Goal: Task Accomplishment & Management: Use online tool/utility

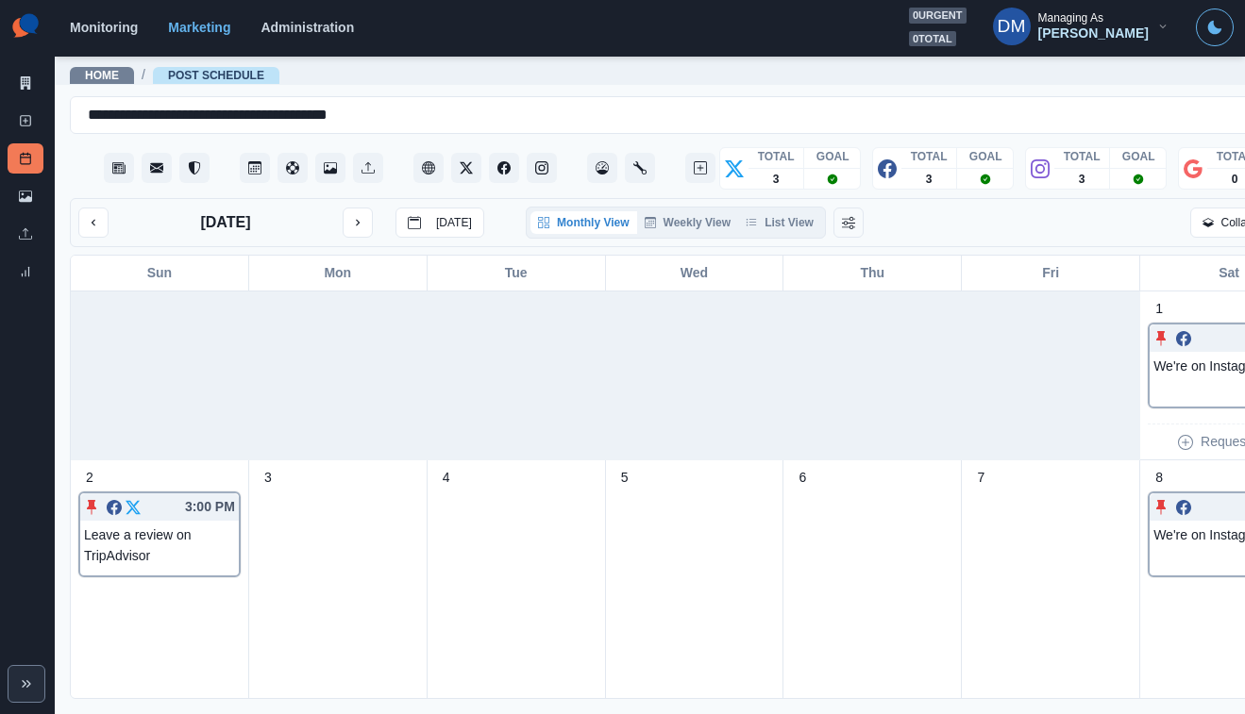
scroll to position [425, 0]
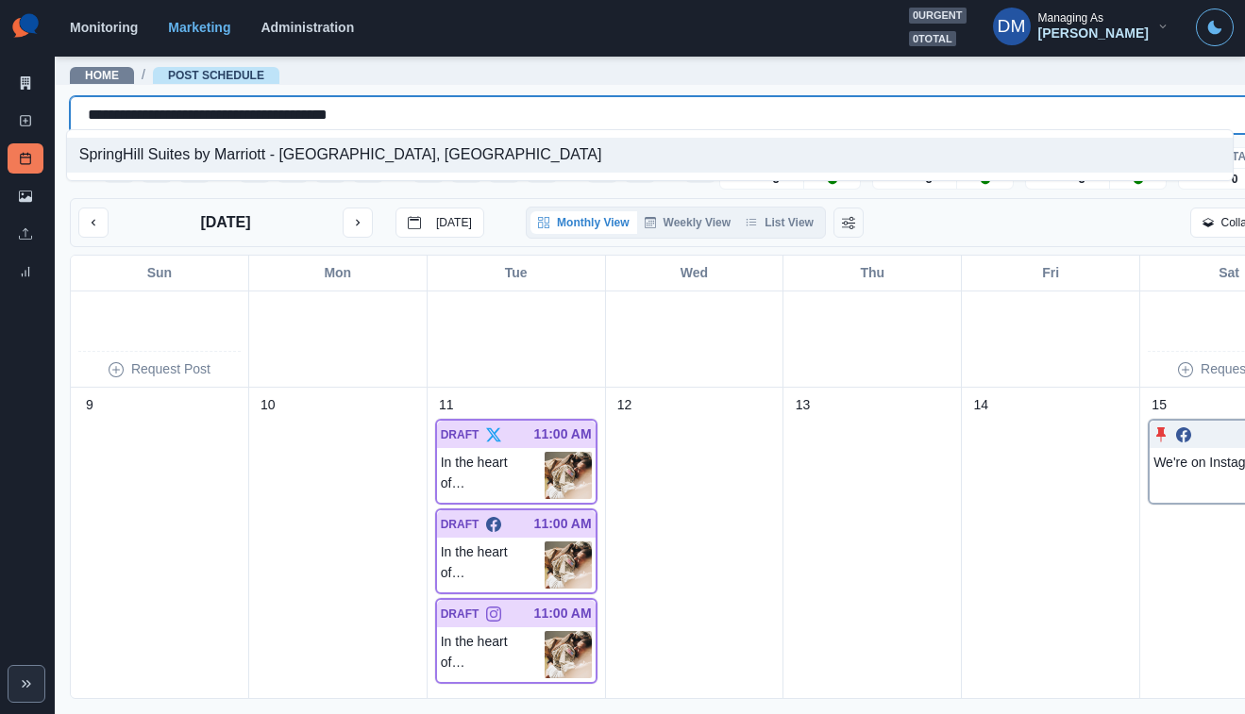
click at [278, 109] on input "**********" at bounding box center [230, 115] width 284 height 23
paste input "text"
type input "**********"
click at [254, 157] on div "[GEOGRAPHIC_DATA]" at bounding box center [650, 155] width 1166 height 35
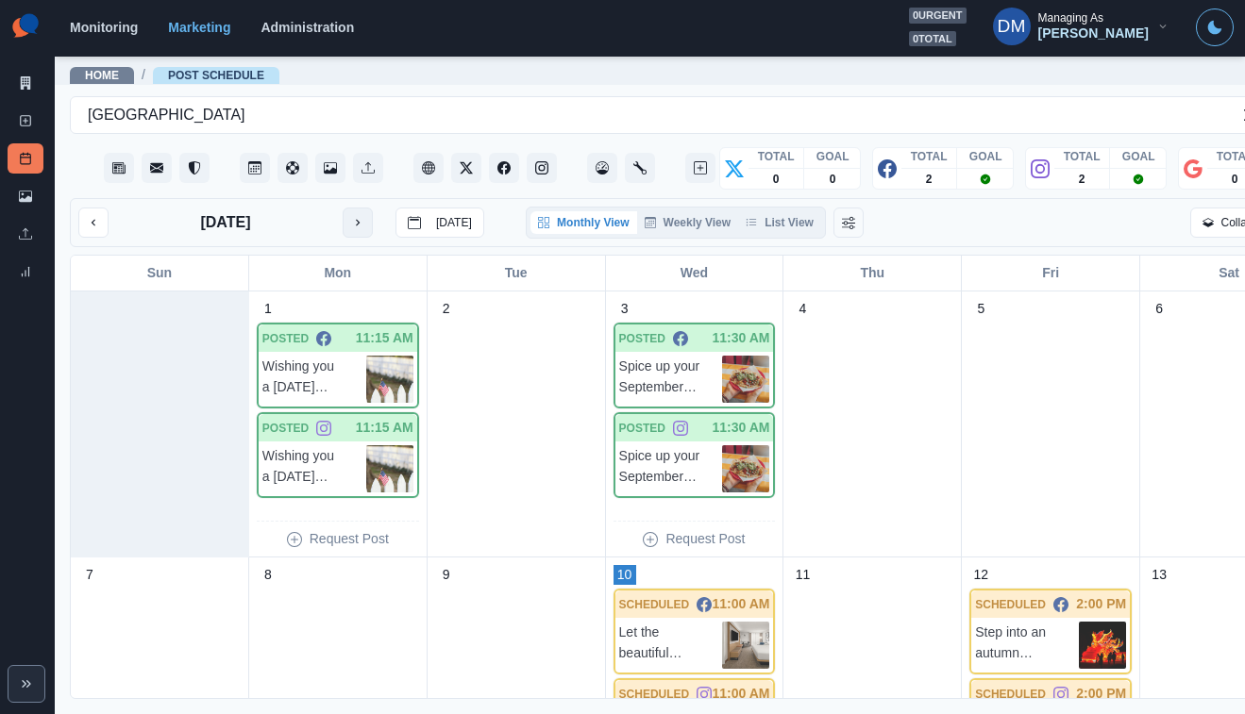
click at [343, 208] on button "next month" at bounding box center [358, 223] width 30 height 30
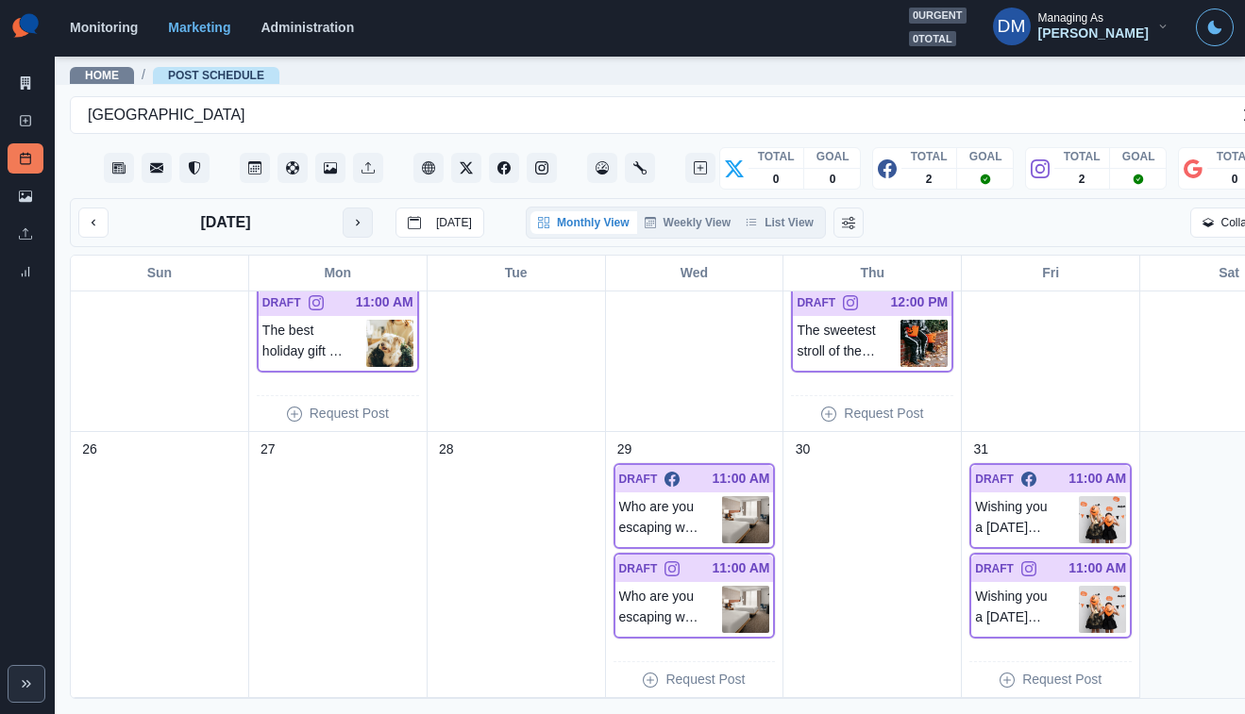
click at [351, 216] on icon "next month" at bounding box center [357, 222] width 13 height 13
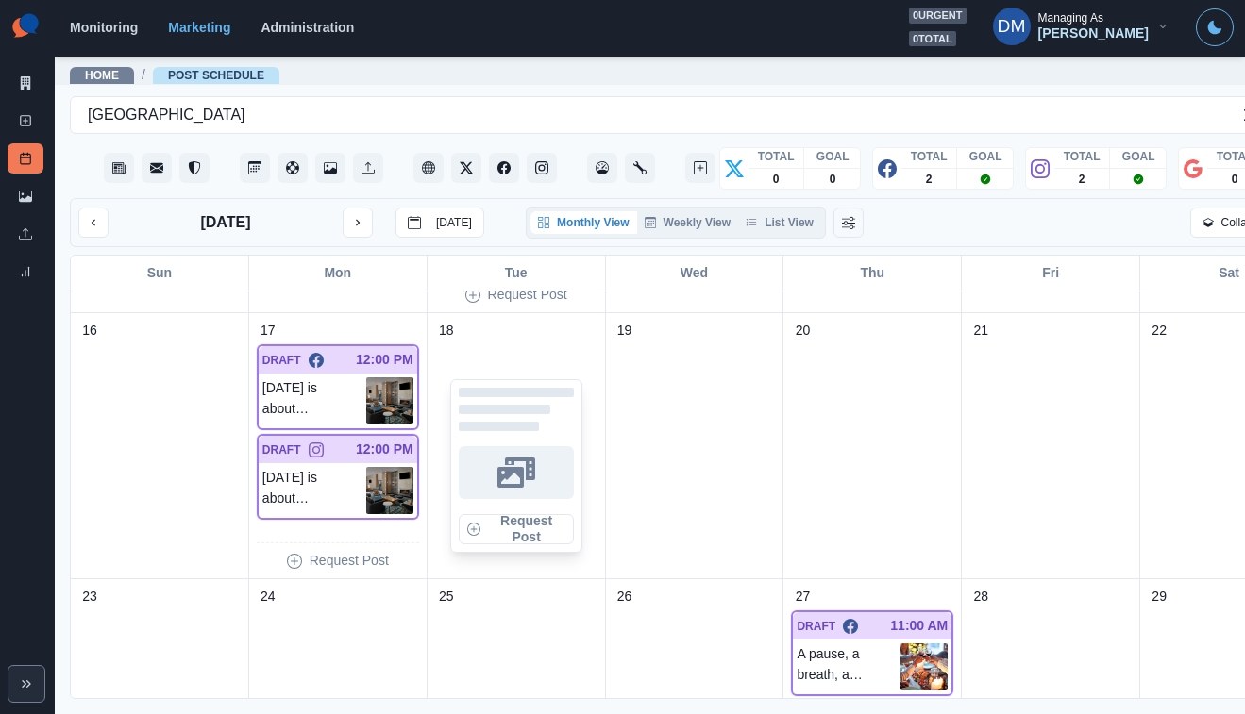
scroll to position [733, 0]
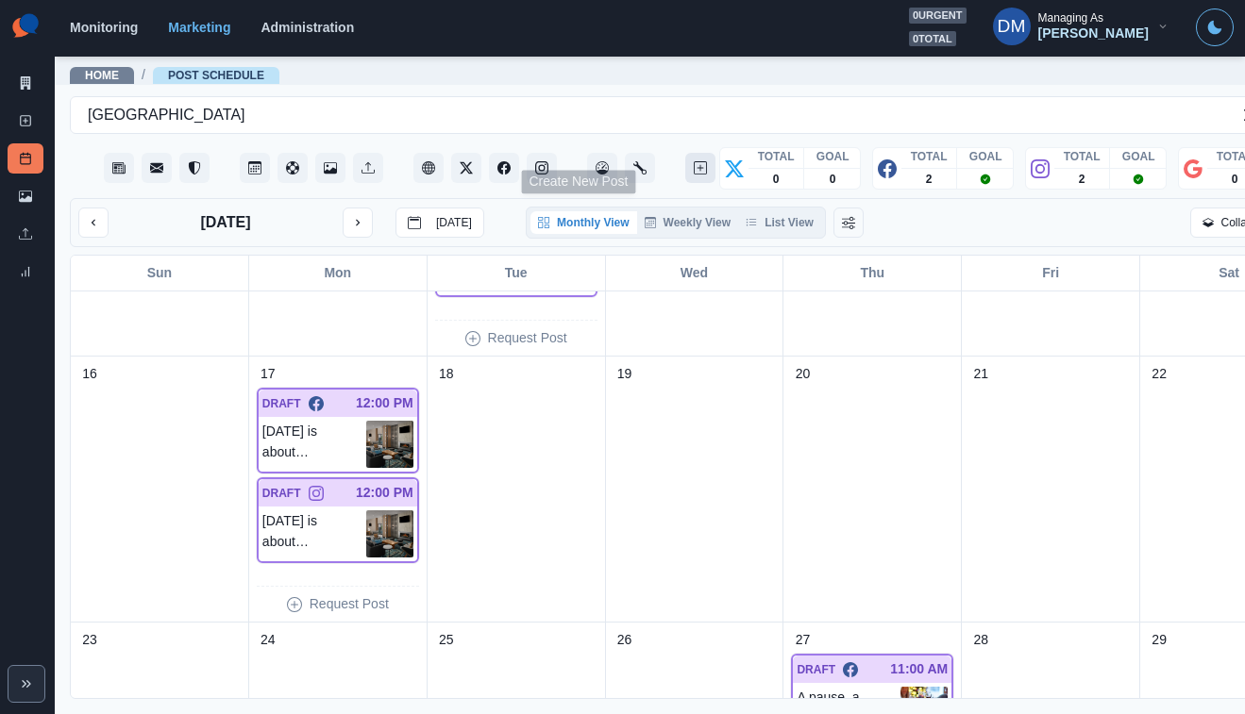
click at [685, 153] on button "Create New Post" at bounding box center [700, 168] width 30 height 30
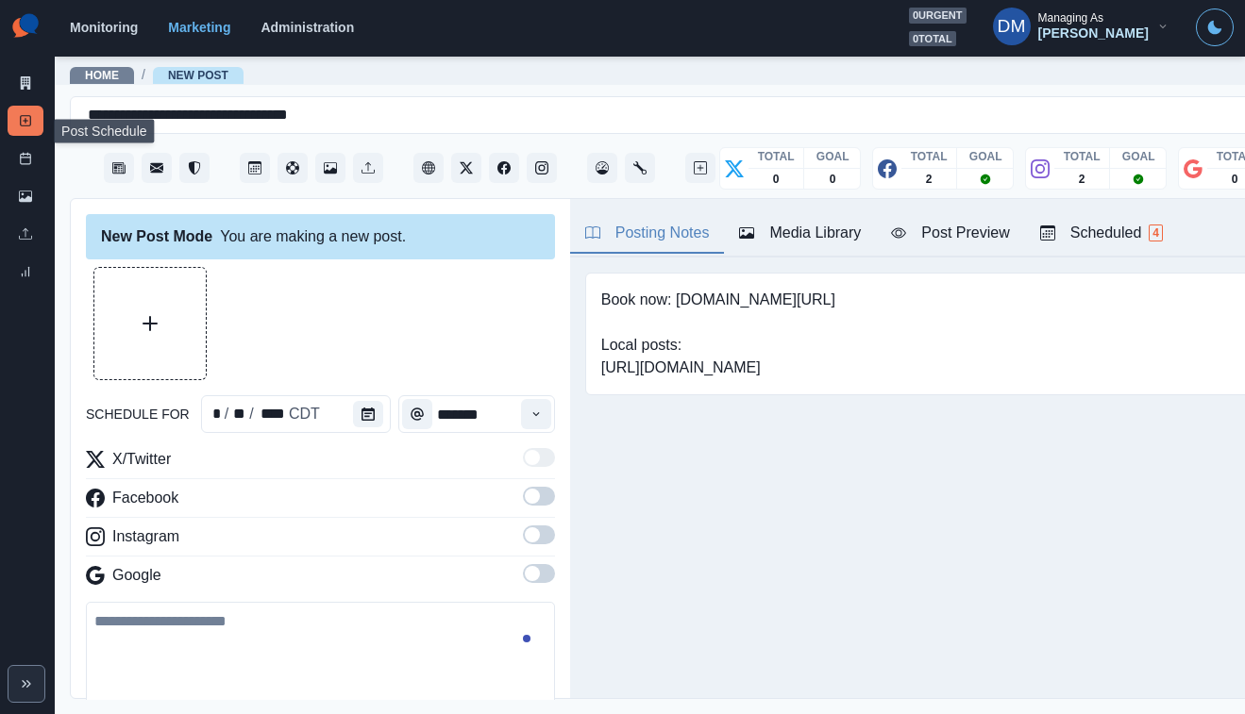
click at [40, 143] on div "Post Schedule" at bounding box center [26, 162] width 36 height 38
click at [34, 181] on link "Media Library" at bounding box center [26, 196] width 36 height 30
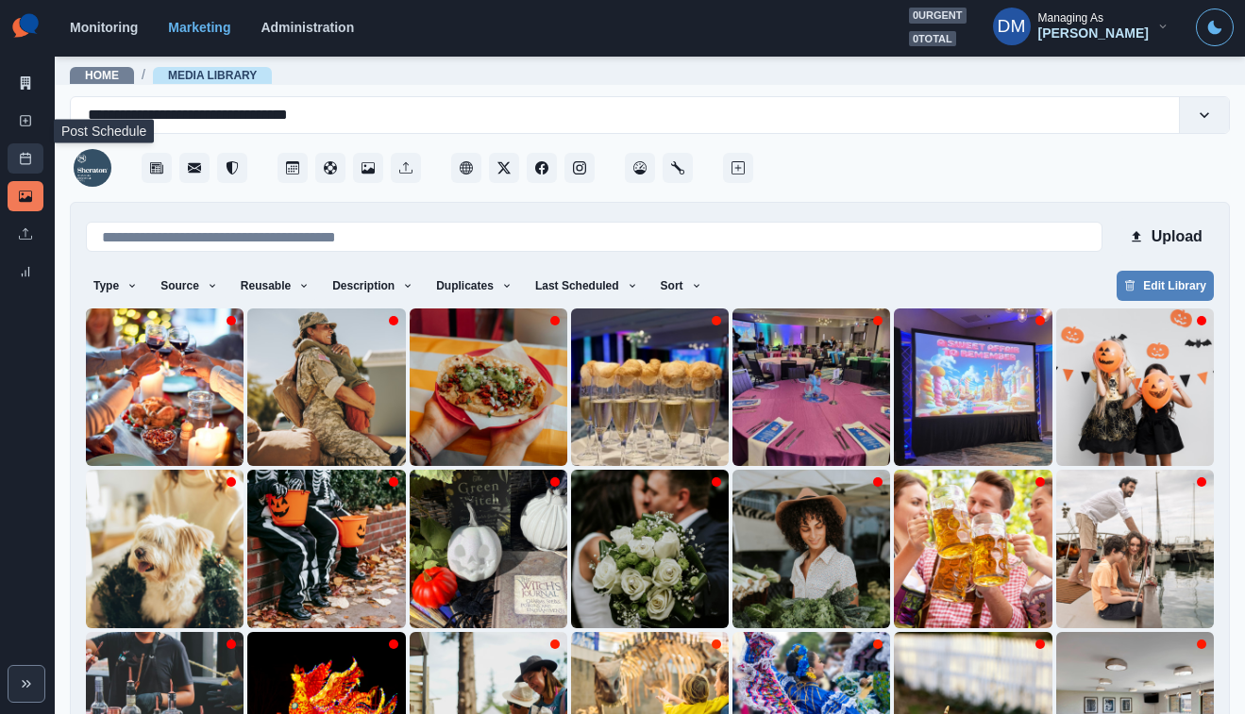
click at [19, 152] on icon at bounding box center [25, 158] width 13 height 13
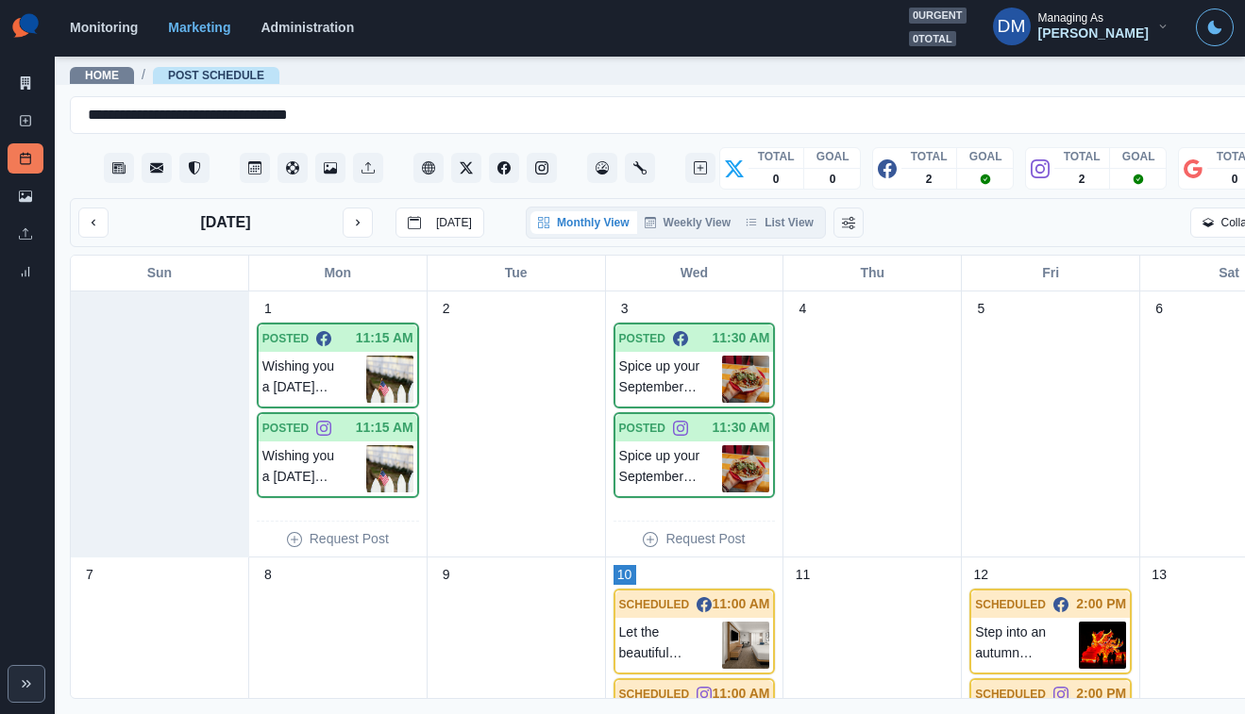
click at [314, 208] on div "[DATE] [DATE]" at bounding box center [281, 223] width 406 height 30
click at [317, 208] on div "[DATE] [DATE]" at bounding box center [281, 223] width 406 height 30
click at [343, 208] on button "next month" at bounding box center [358, 223] width 30 height 30
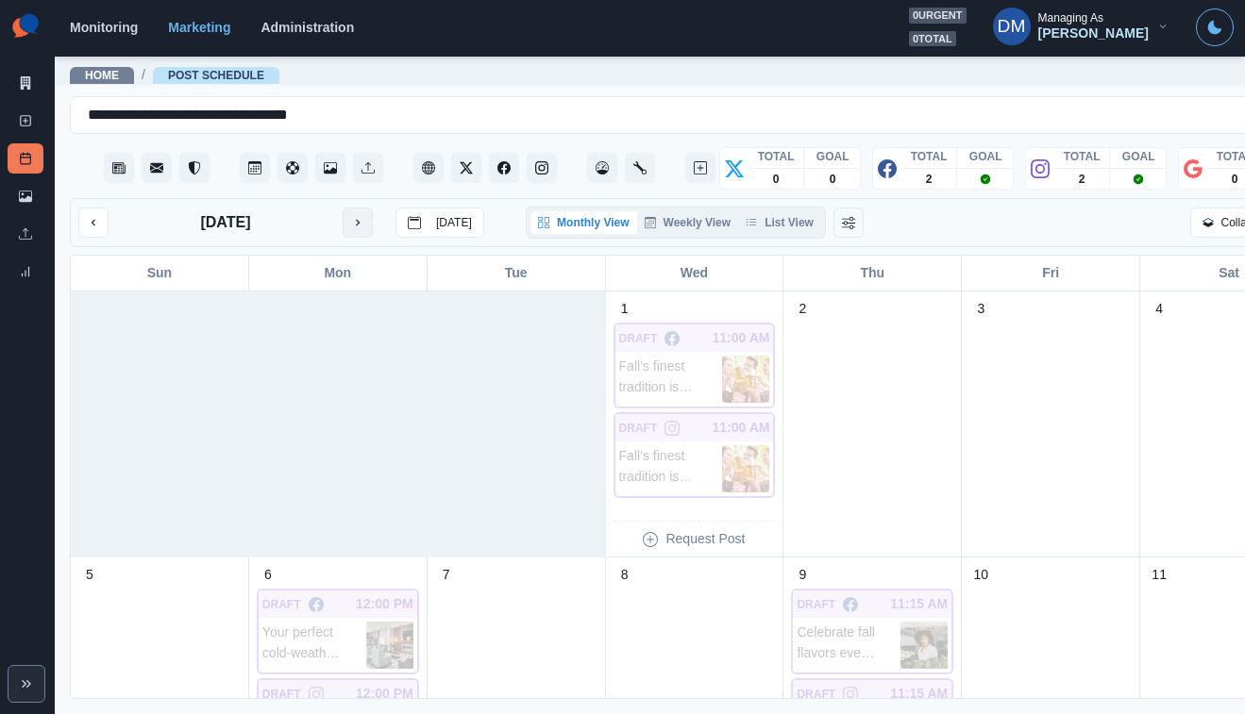
click at [343, 208] on button "next month" at bounding box center [358, 223] width 30 height 30
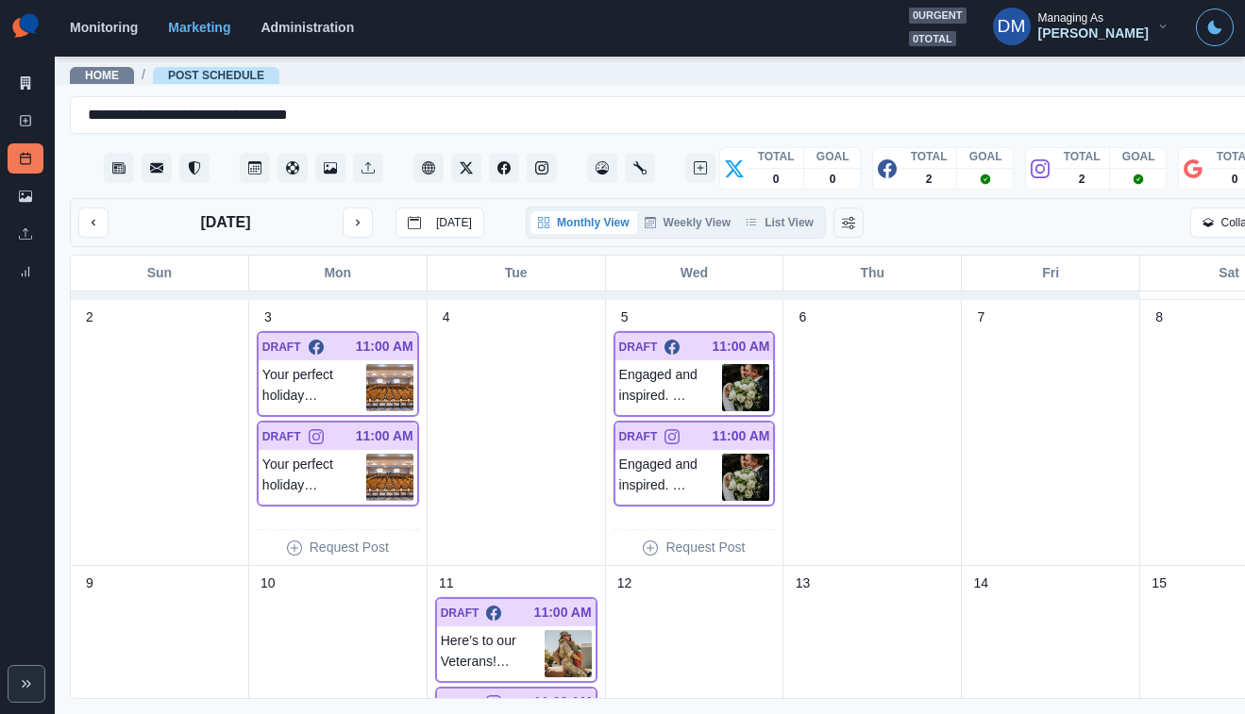
scroll to position [247, 0]
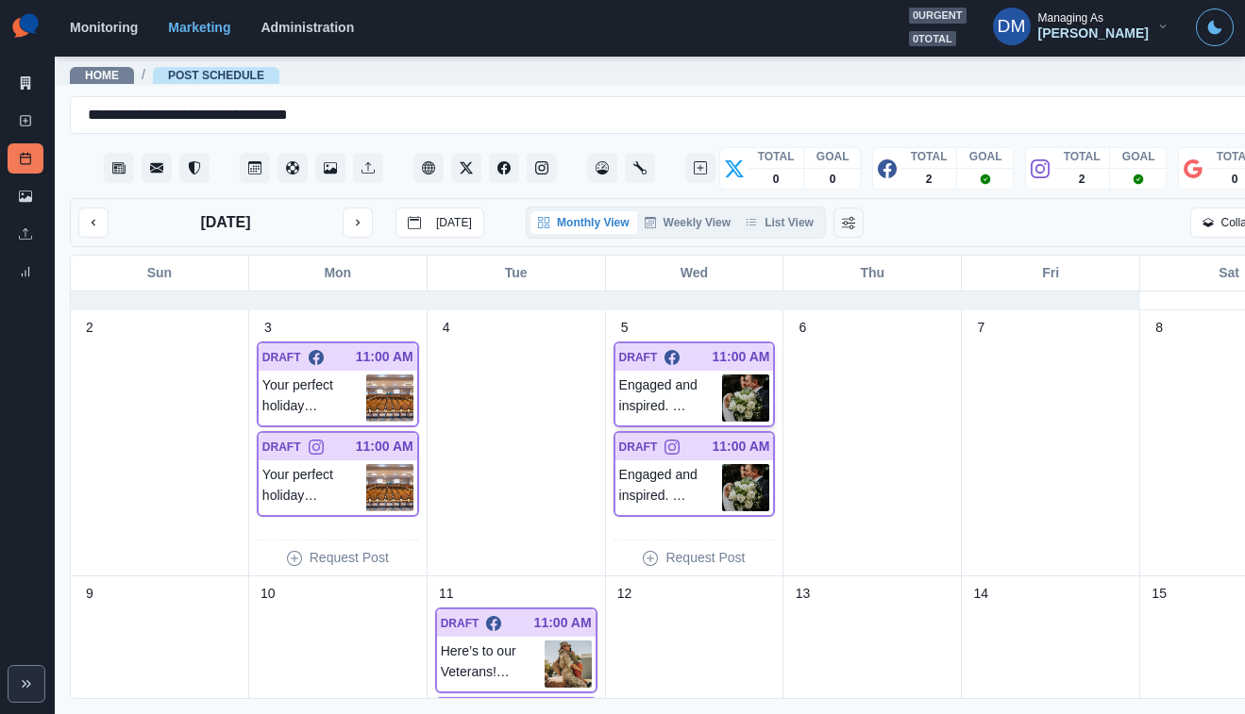
click at [722, 375] on img at bounding box center [745, 398] width 47 height 47
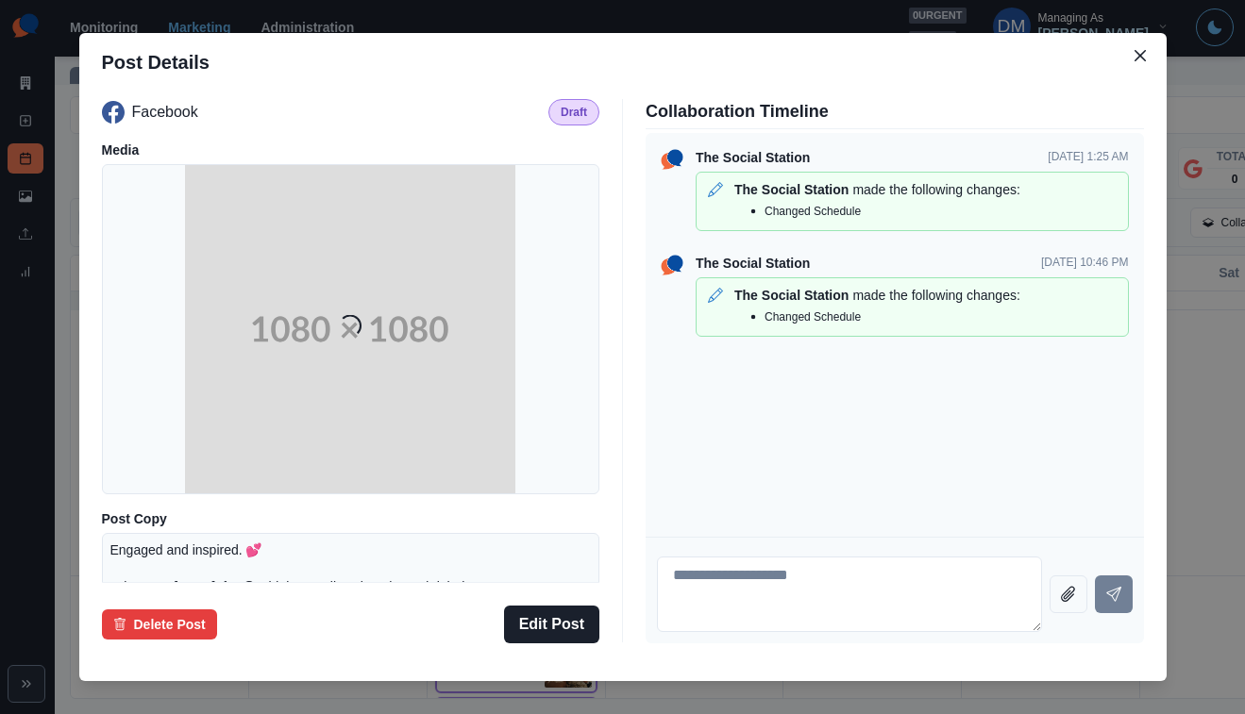
scroll to position [261, 0]
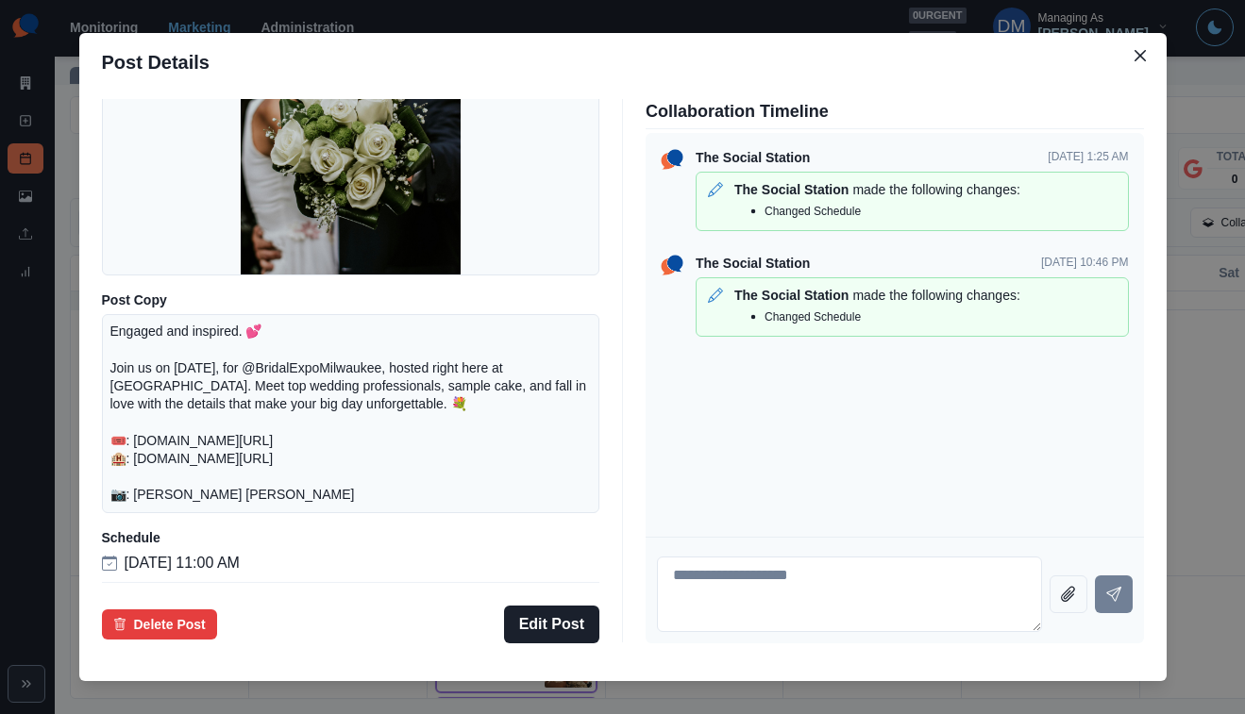
click at [178, 451] on div "Post Details Facebook Draft Media Post Copy Engaged and inspired. 💕 Join us on …" at bounding box center [622, 357] width 1245 height 714
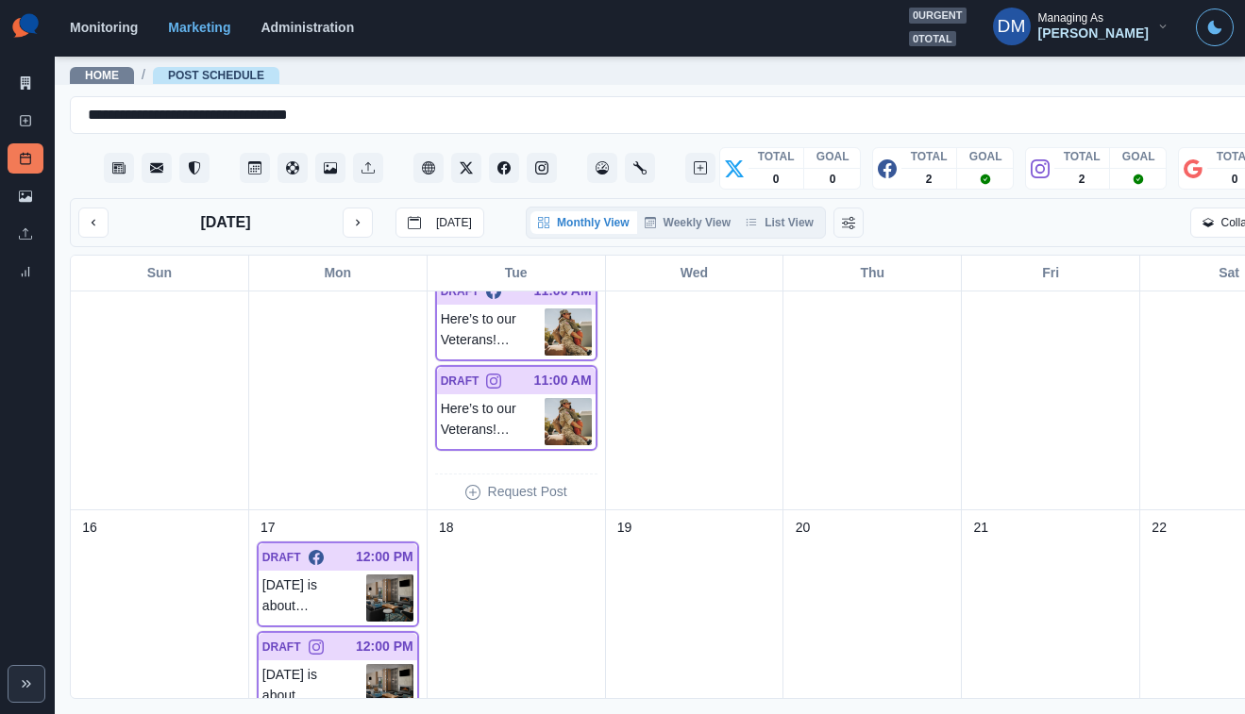
scroll to position [383, 0]
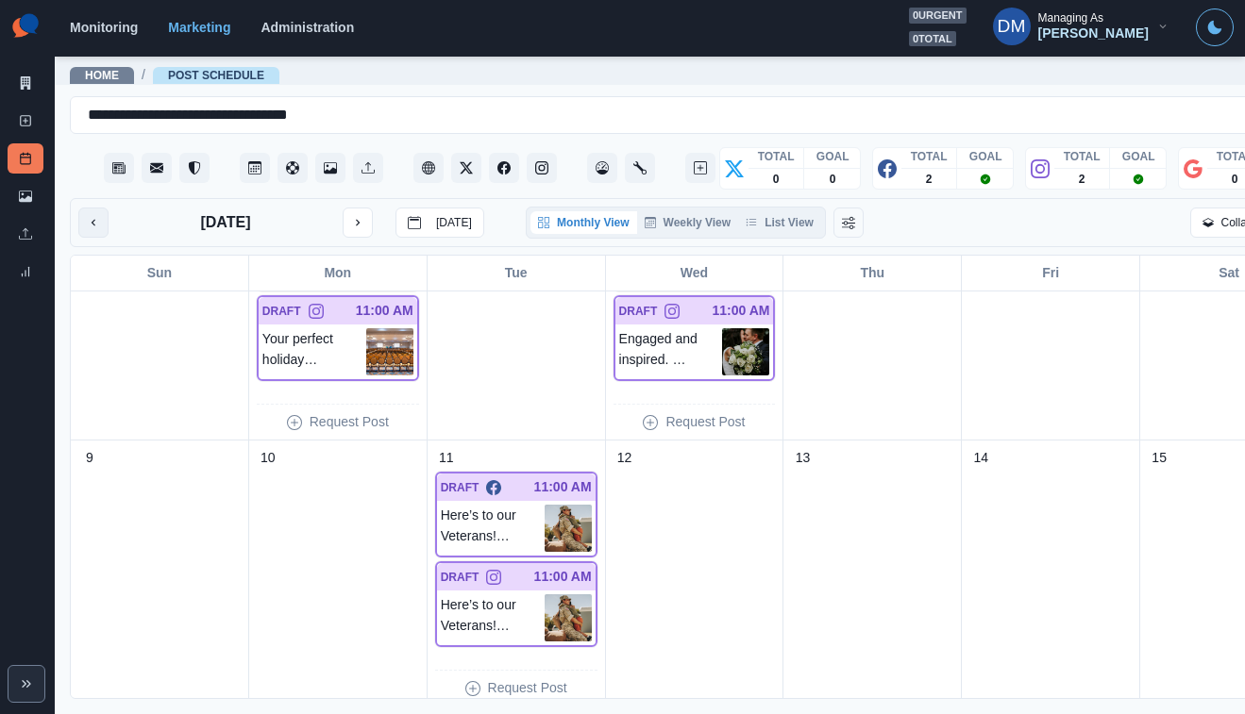
click at [87, 216] on icon "previous month" at bounding box center [93, 222] width 13 height 13
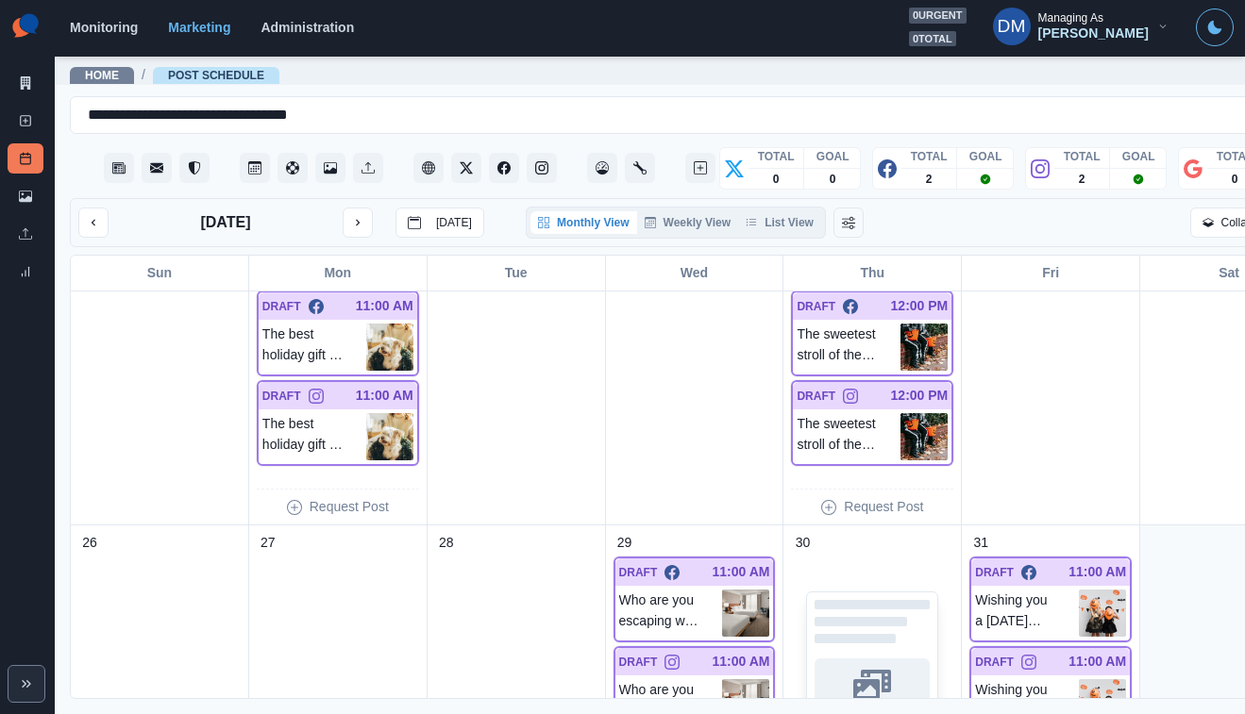
scroll to position [803, 0]
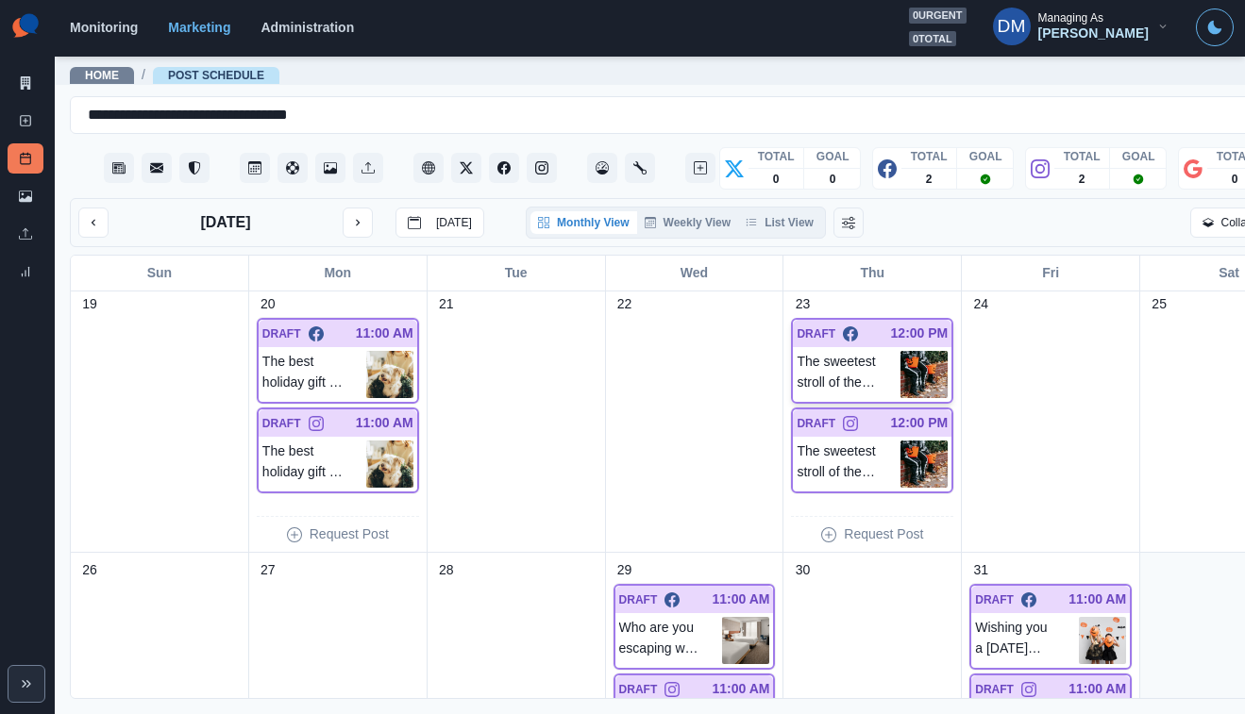
click at [900, 351] on img at bounding box center [923, 374] width 47 height 47
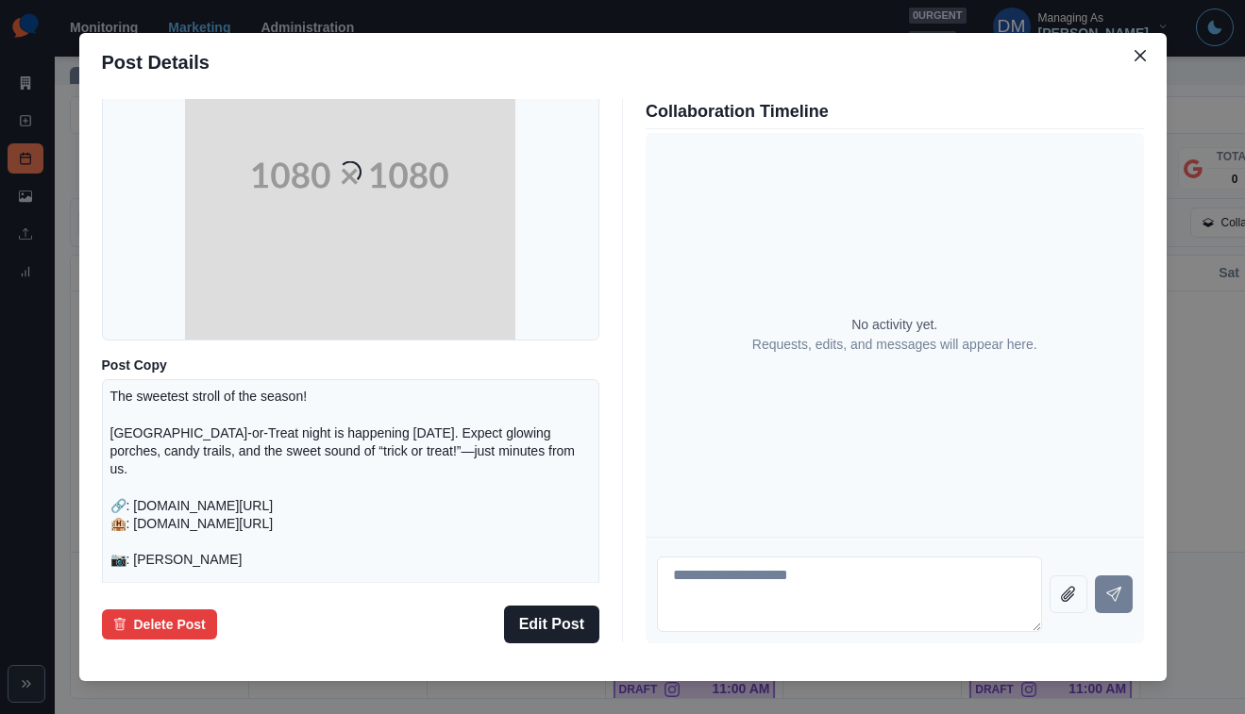
scroll to position [275, 0]
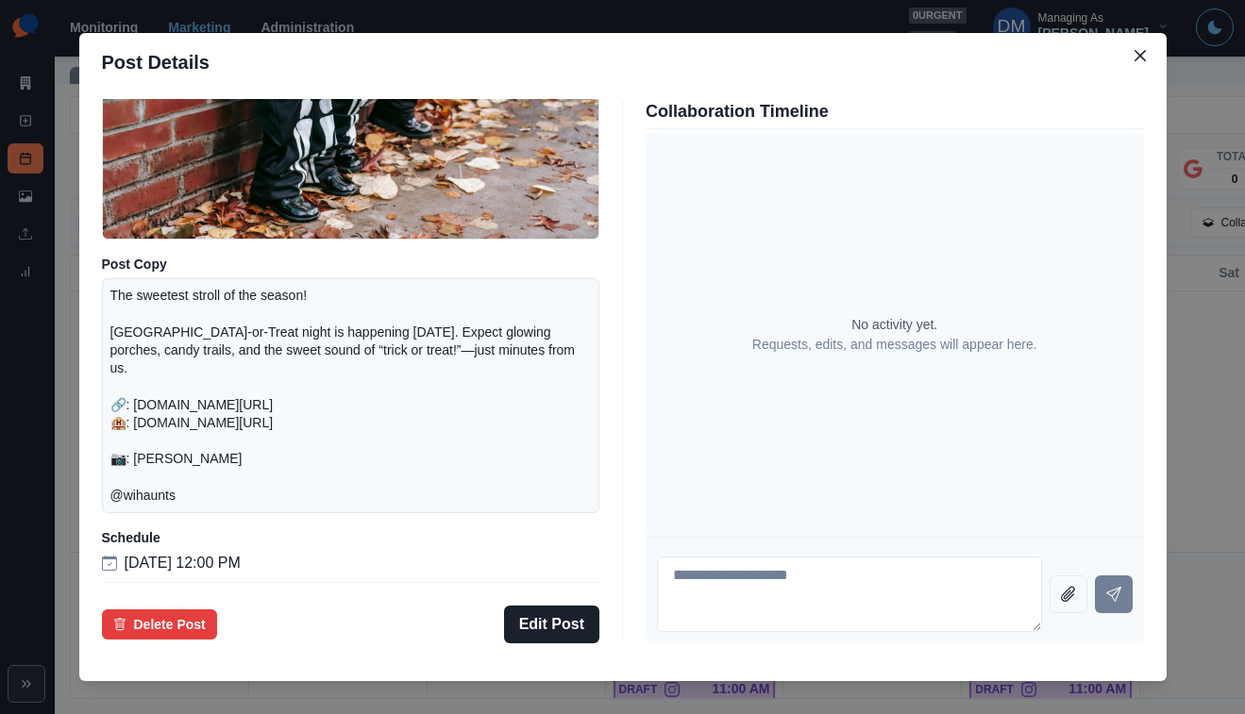
click at [148, 465] on div "Post Details Facebook Draft Media Post Copy The sweetest stroll of the season! …" at bounding box center [622, 357] width 1245 height 714
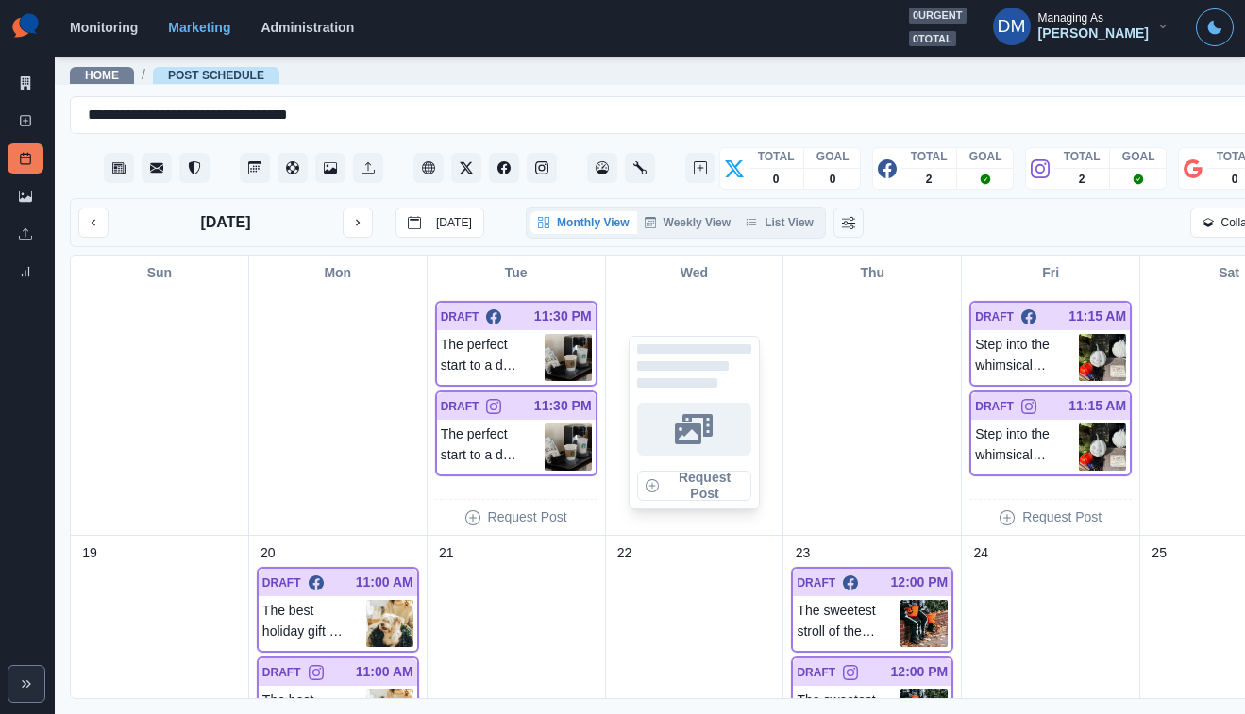
scroll to position [924, 0]
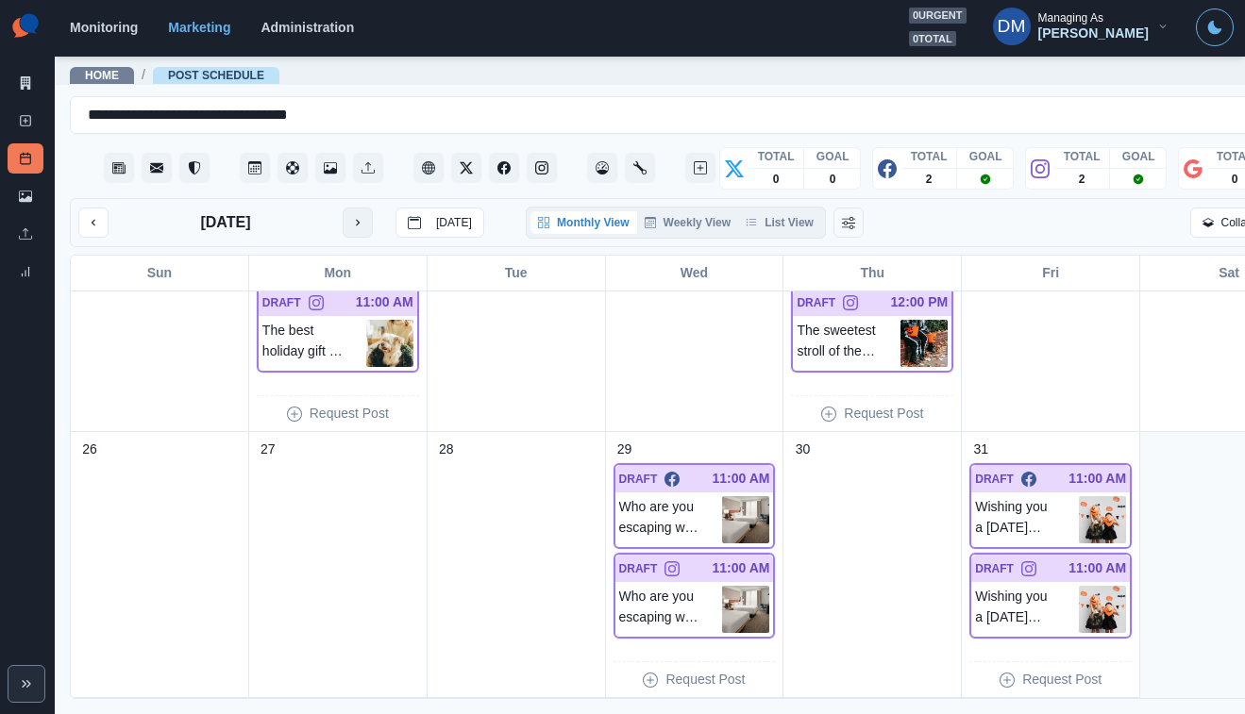
click at [351, 216] on icon "next month" at bounding box center [357, 222] width 13 height 13
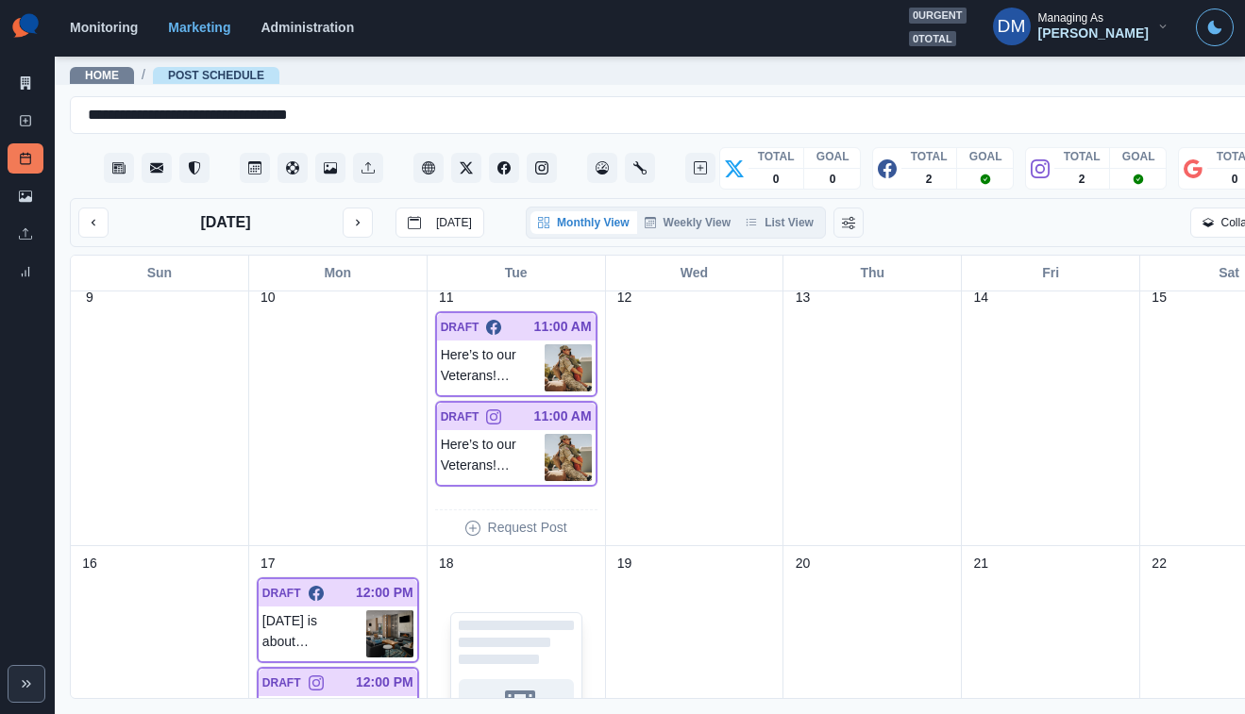
scroll to position [655, 0]
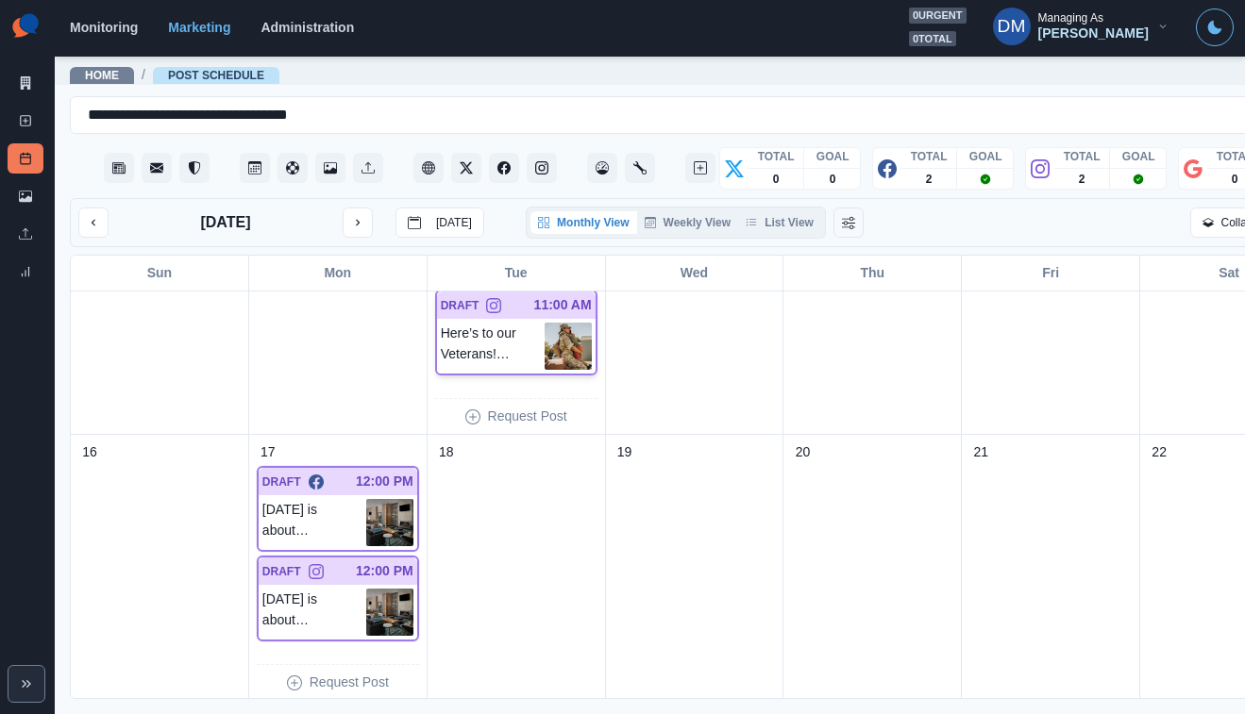
click at [545, 323] on img at bounding box center [568, 346] width 47 height 47
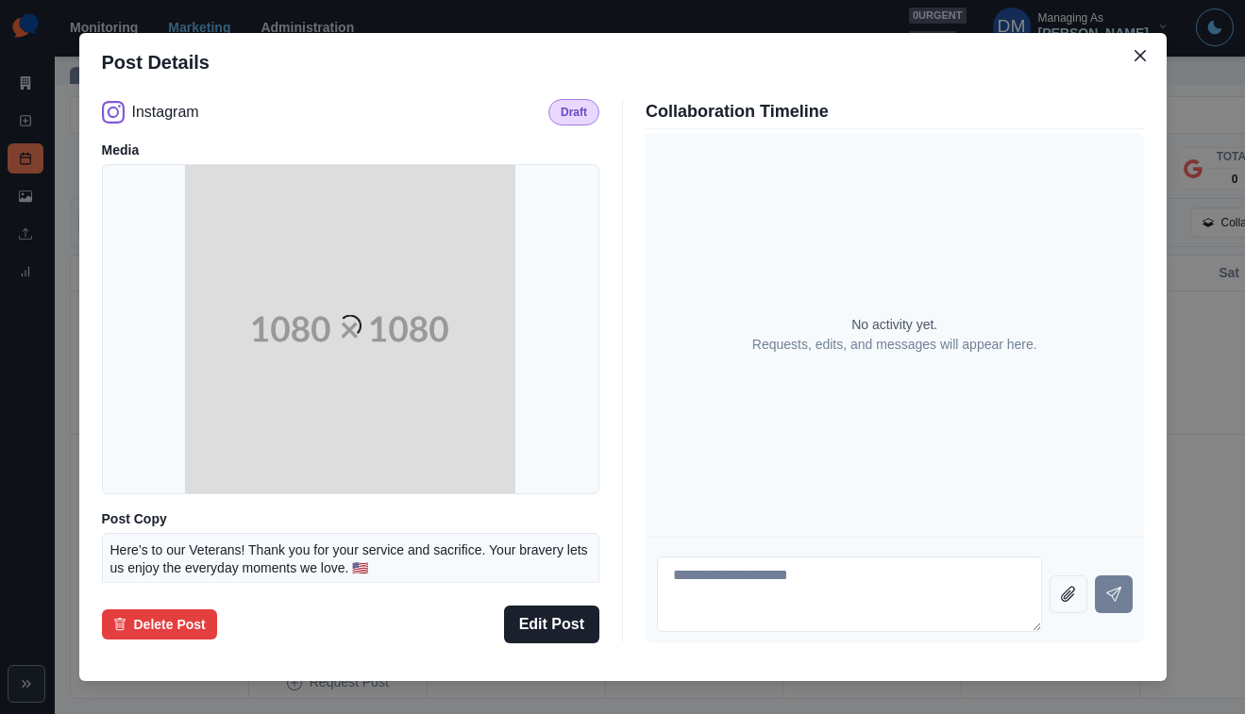
scroll to position [165, 0]
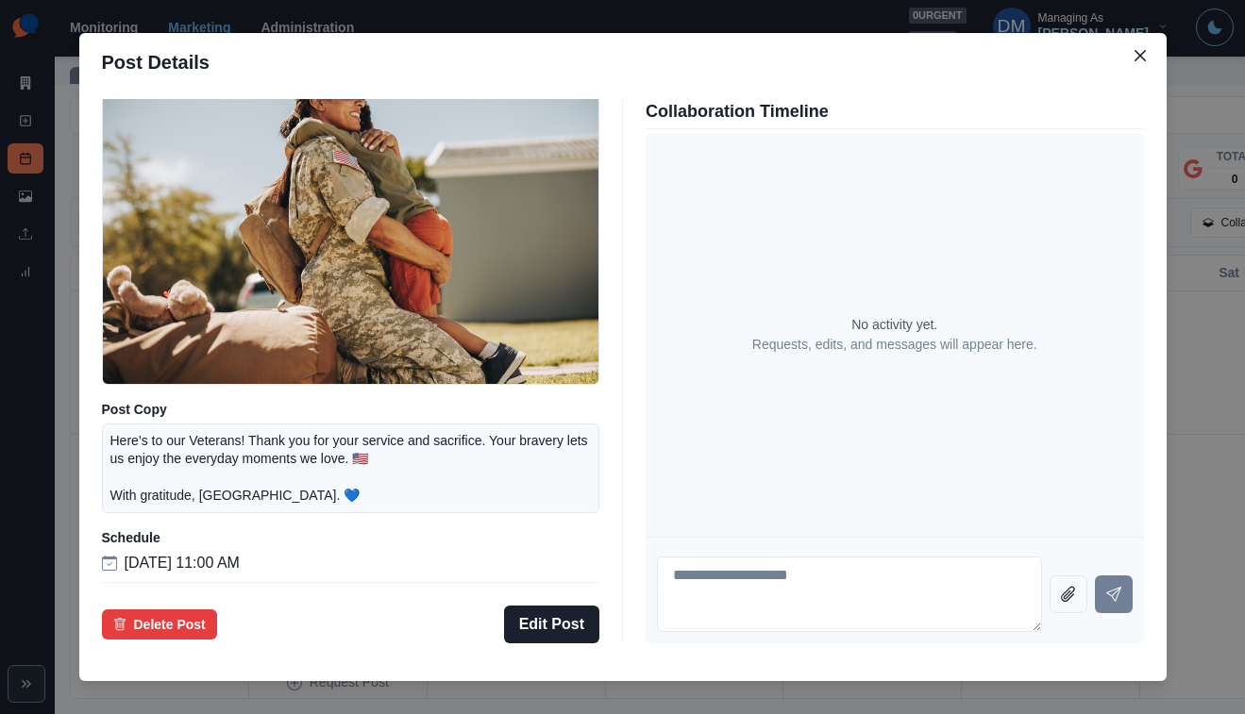
drag, startPoint x: 237, startPoint y: 421, endPoint x: 518, endPoint y: 468, distance: 285.2
click at [518, 468] on div "Here’s to our Veterans! Thank you for your service and sacrifice. Your bravery …" at bounding box center [351, 469] width 498 height 90
copy p "Here’s to our Veterans! Thank you for your service and sacrifice. Your bravery …"
click at [1163, 462] on div "Post Details Instagram Draft Media Post Copy Here’s to our Veterans! Thank you …" at bounding box center [622, 357] width 1245 height 714
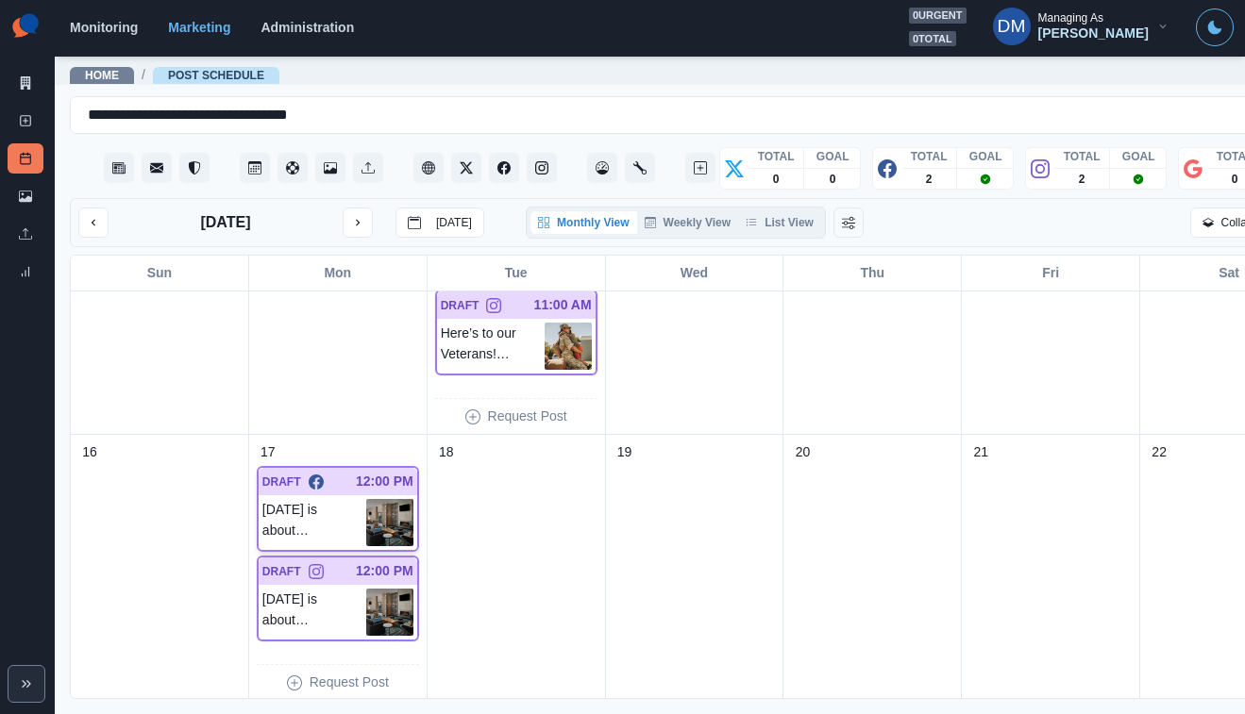
click at [366, 499] on img at bounding box center [389, 522] width 47 height 47
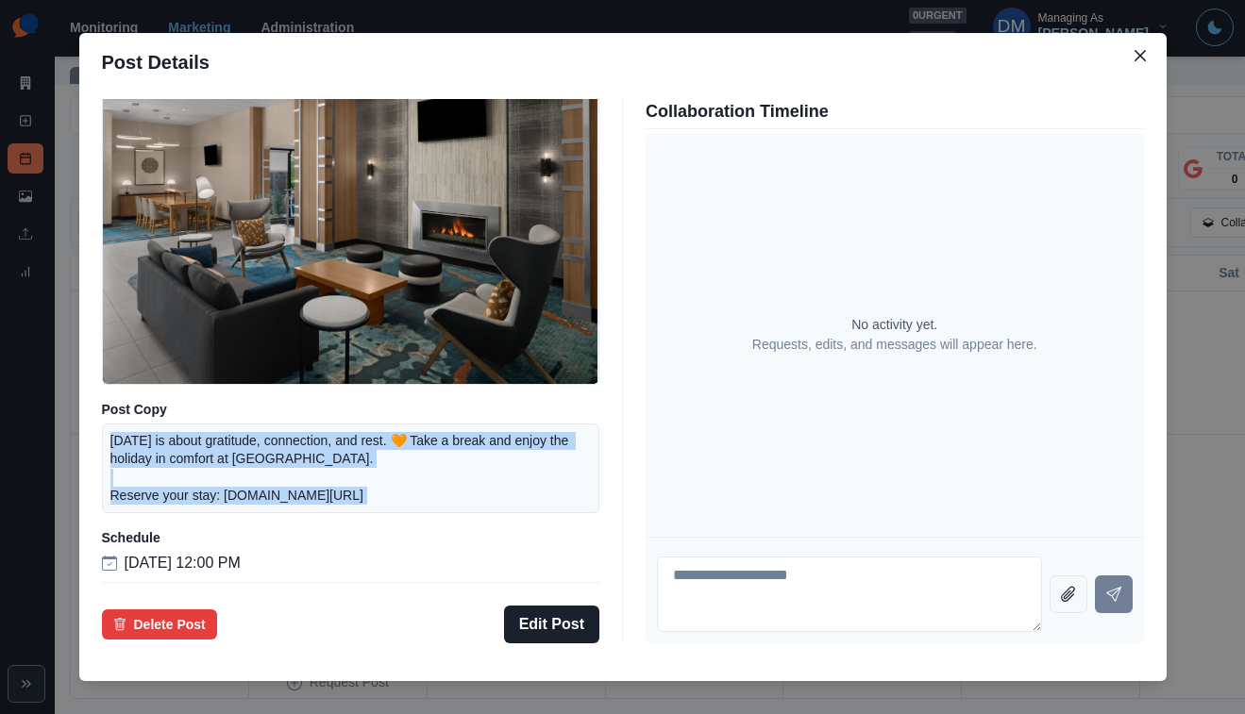
drag, startPoint x: 236, startPoint y: 412, endPoint x: 522, endPoint y: 479, distance: 293.7
click at [523, 480] on div "Facebook Draft Media Post Copy [DATE] is about gratitude, connection, and rest.…" at bounding box center [351, 340] width 498 height 483
copy p "[DATE] is about gratitude, connection, and rest. 🧡 Take a break and enjoy the h…"
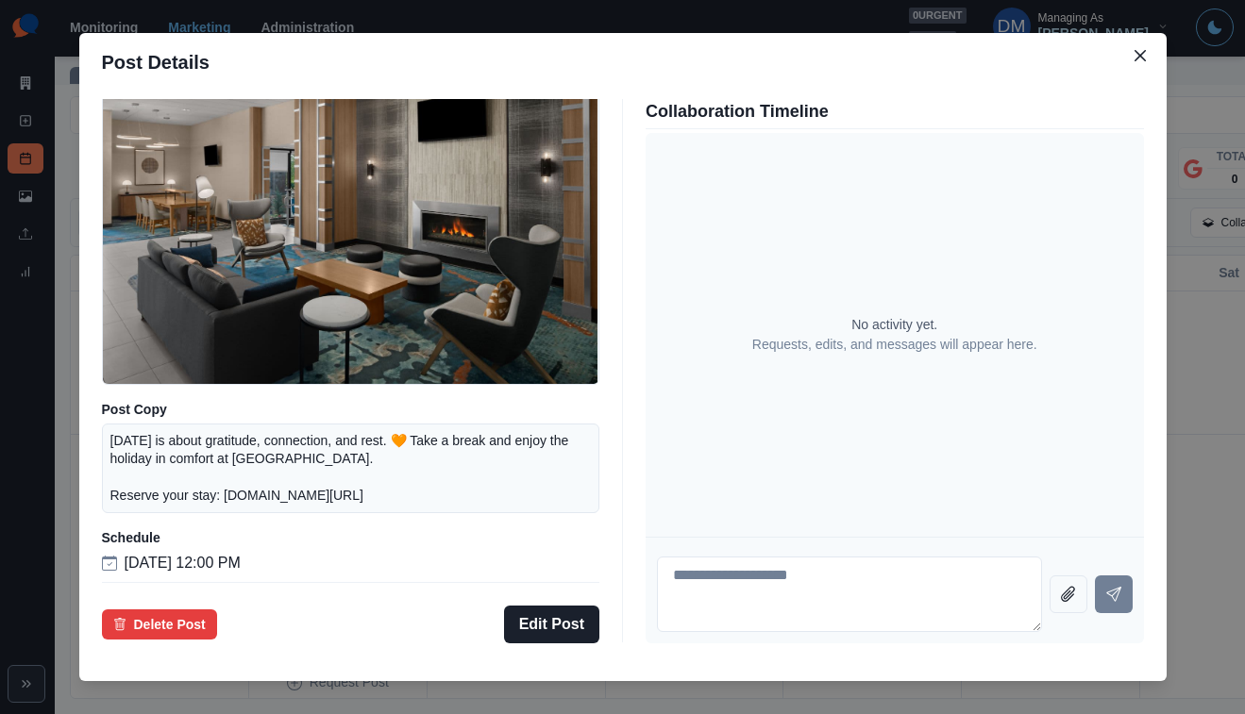
click at [509, 637] on div "Post Details Facebook Draft Media Post Copy [DATE] is about gratitude, connecti…" at bounding box center [622, 357] width 1245 height 714
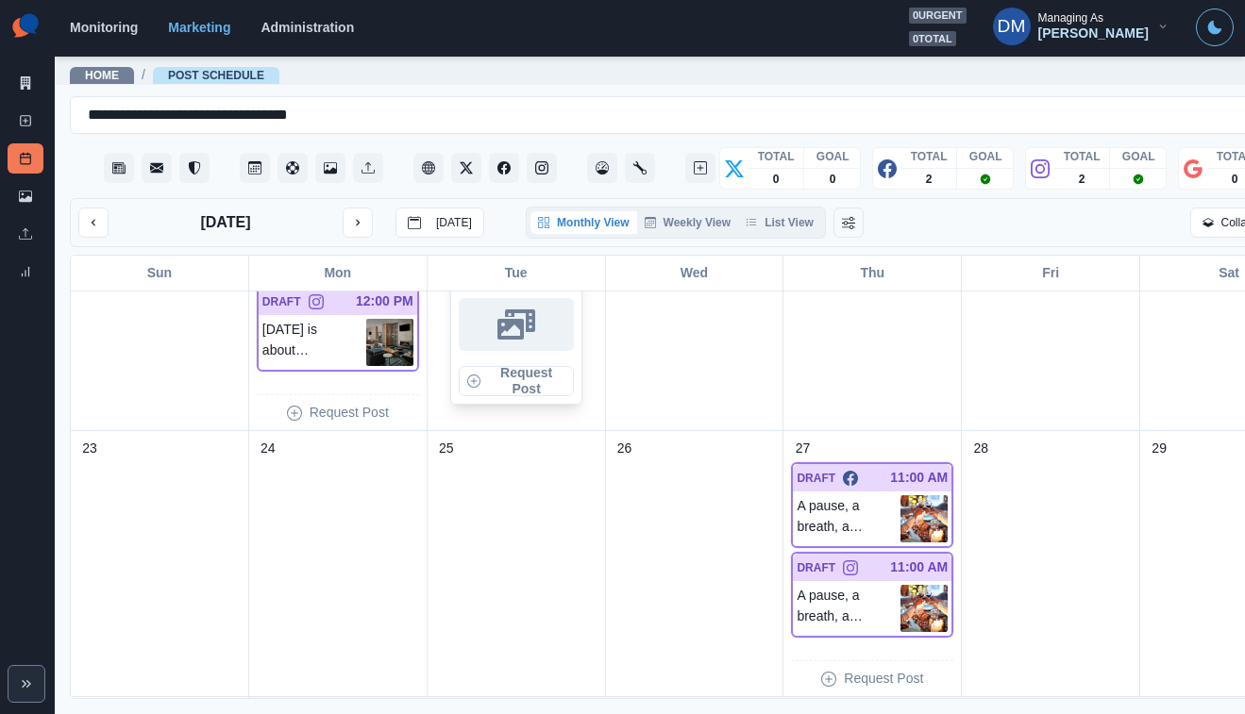
scroll to position [946, 0]
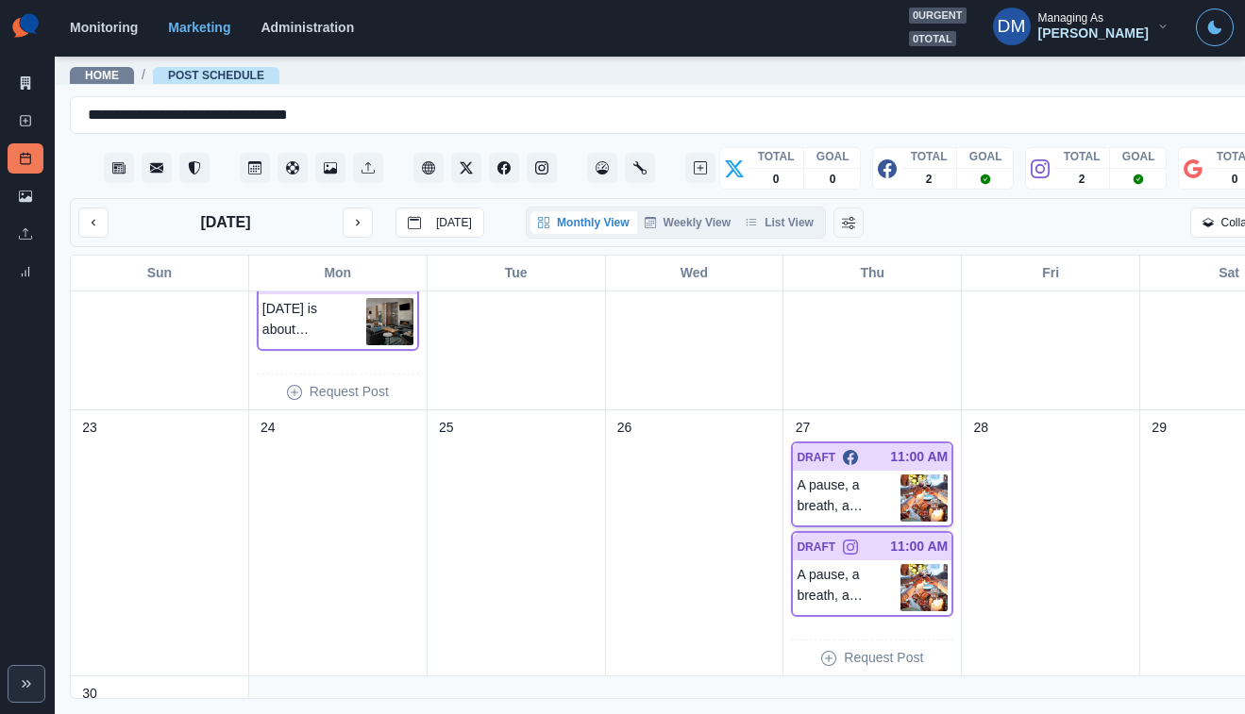
click at [890, 447] on p "11:00 AM" at bounding box center [919, 457] width 58 height 20
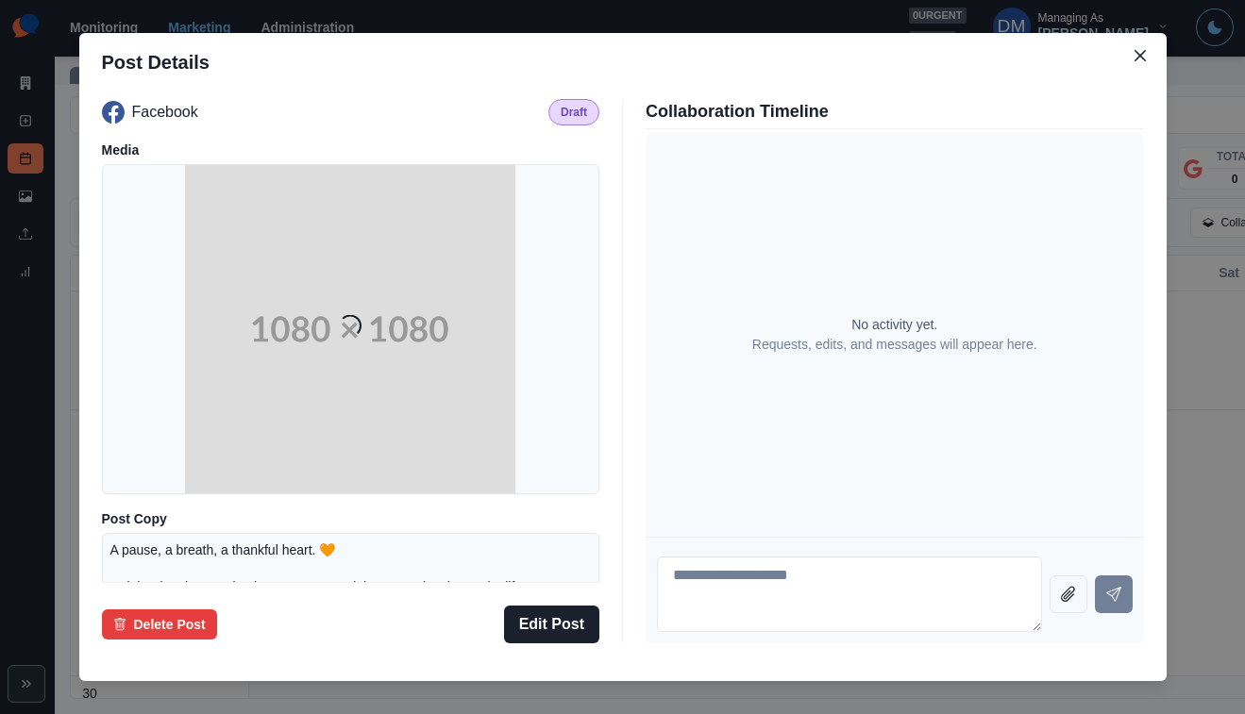
scroll to position [178, 0]
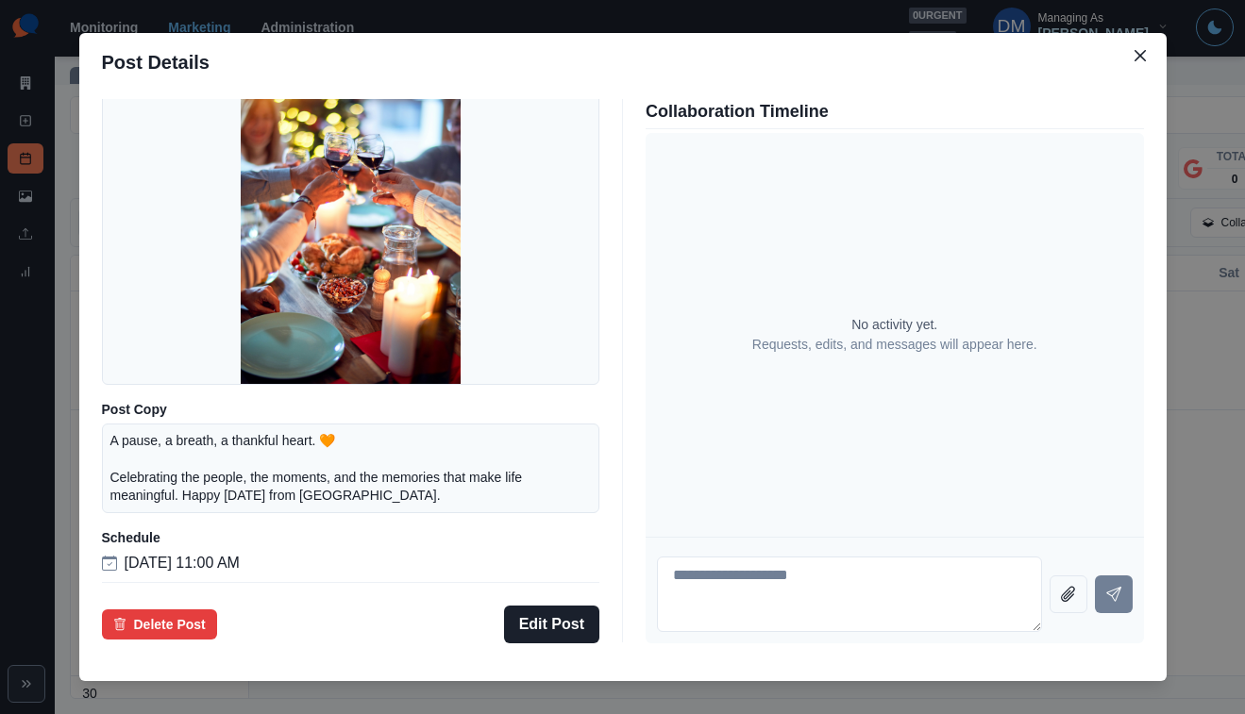
drag, startPoint x: 234, startPoint y: 406, endPoint x: 320, endPoint y: 463, distance: 103.4
click at [320, 463] on div "A pause, a breath, a thankful heart. 🧡 Celebrating the people, the moments, and…" at bounding box center [351, 469] width 498 height 90
copy p "A pause, a breath, a thankful heart. 🧡 Celebrating the people, the moments, and…"
drag, startPoint x: 541, startPoint y: 88, endPoint x: 1192, endPoint y: 75, distance: 651.4
click at [542, 89] on div "Post Details Facebook Draft Media Post Copy A pause, a breath, a thankful heart…" at bounding box center [622, 357] width 1245 height 714
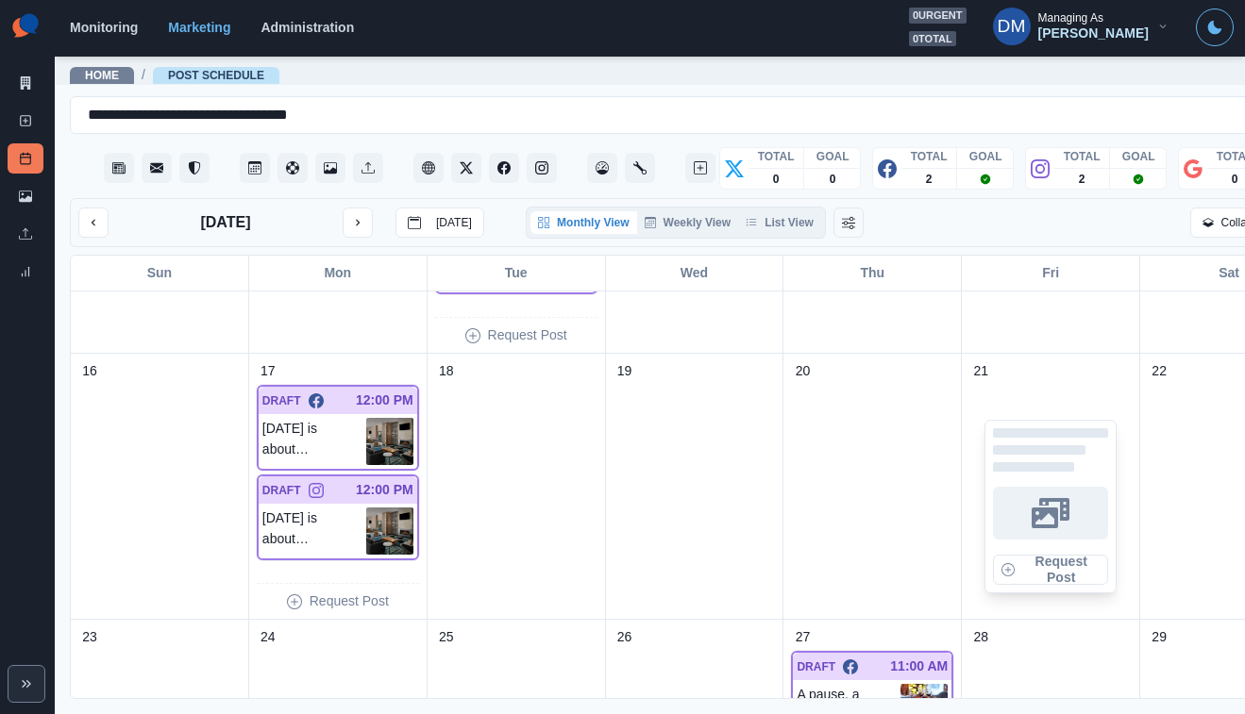
scroll to position [700, 0]
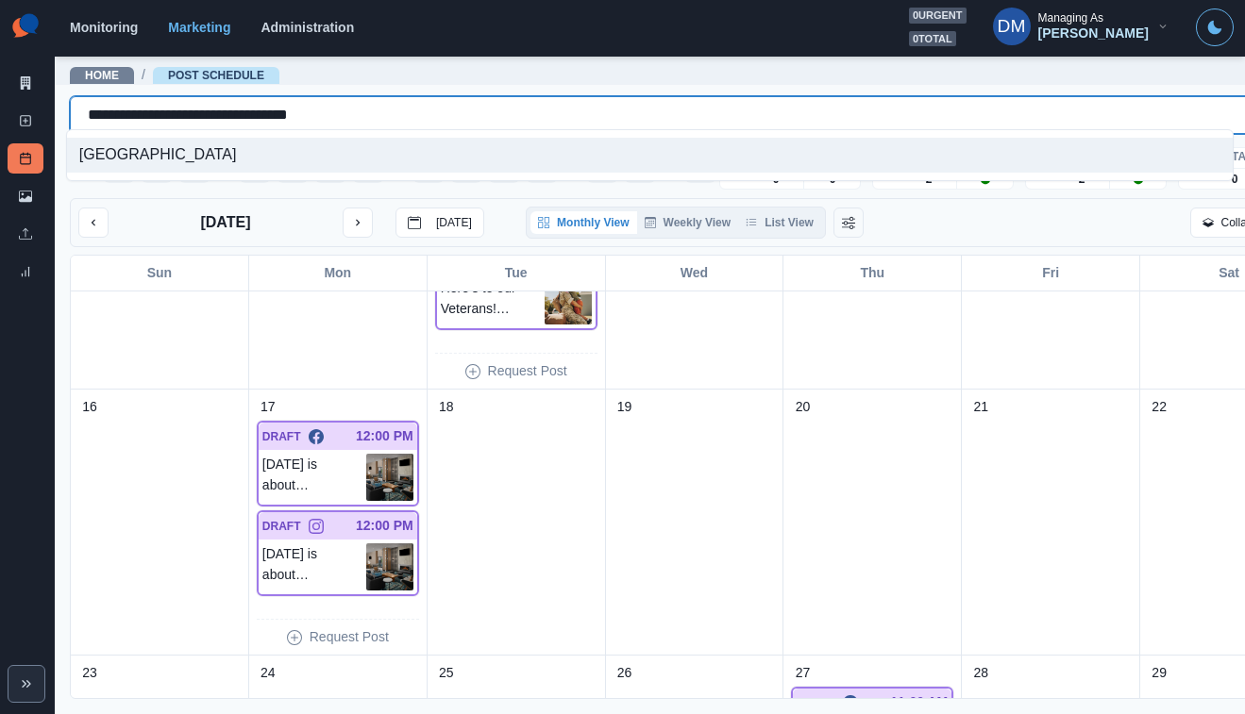
click at [286, 106] on div "**********" at bounding box center [670, 115] width 1164 height 26
paste input "text"
type input "**********"
click at [321, 158] on div "Sheraton [GEOGRAPHIC_DATA]" at bounding box center [650, 155] width 1166 height 35
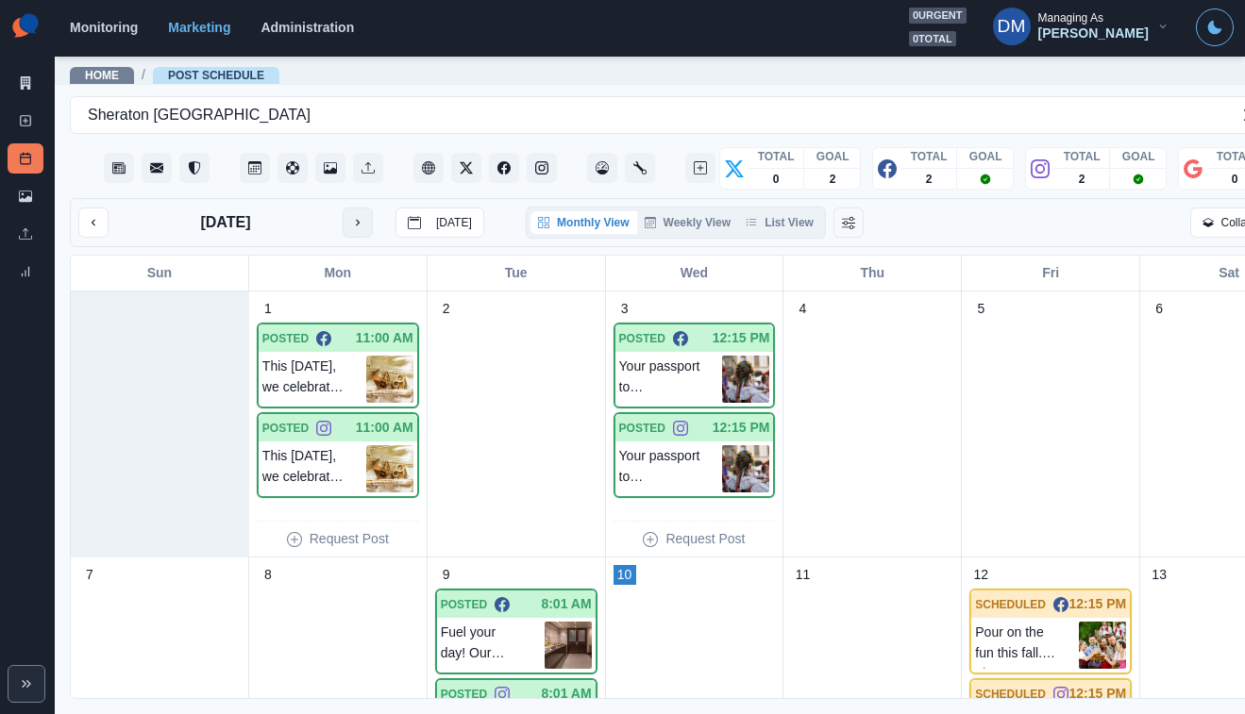
click at [343, 208] on button "next month" at bounding box center [358, 223] width 30 height 30
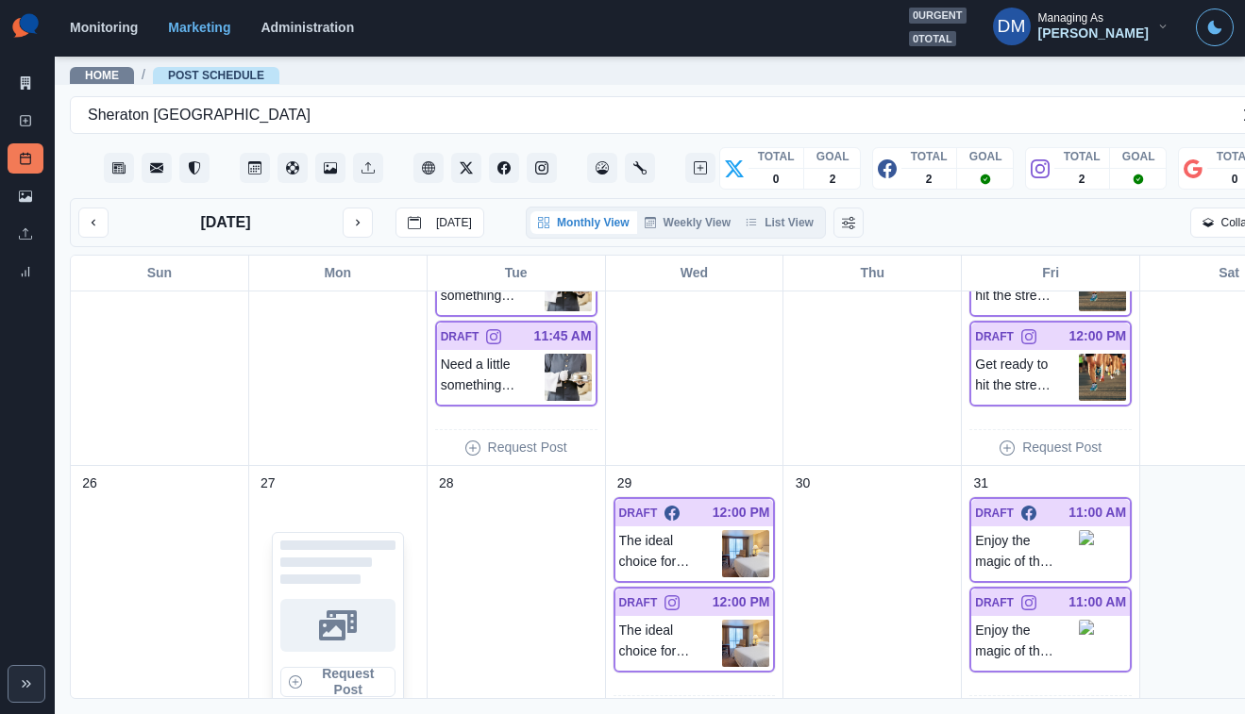
scroll to position [623, 0]
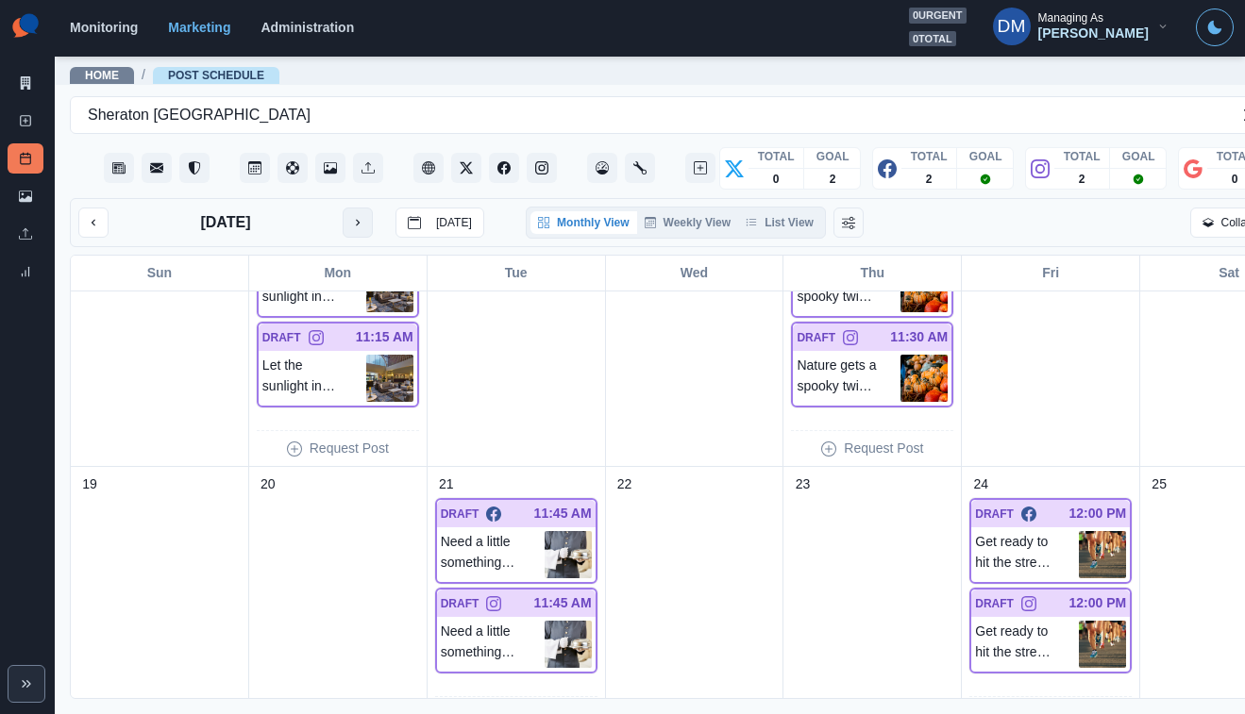
click at [351, 216] on icon "next month" at bounding box center [357, 222] width 13 height 13
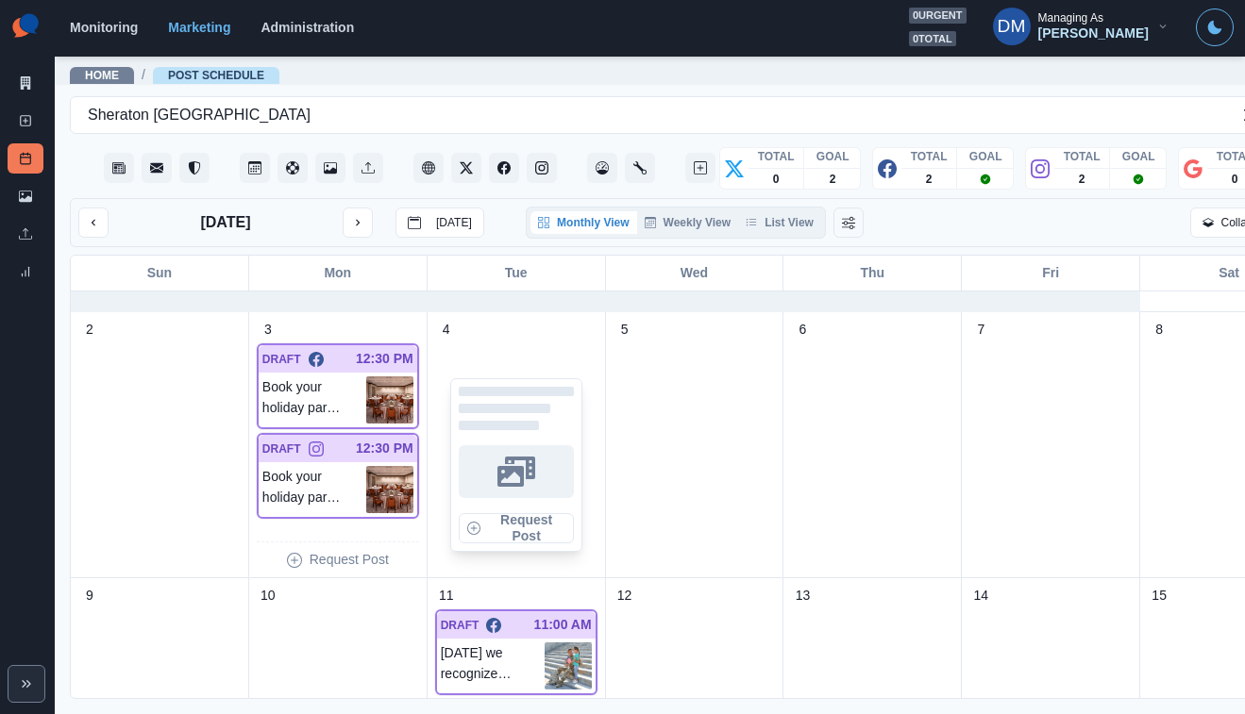
scroll to position [234, 0]
